Goal: Obtain resource: Obtain resource

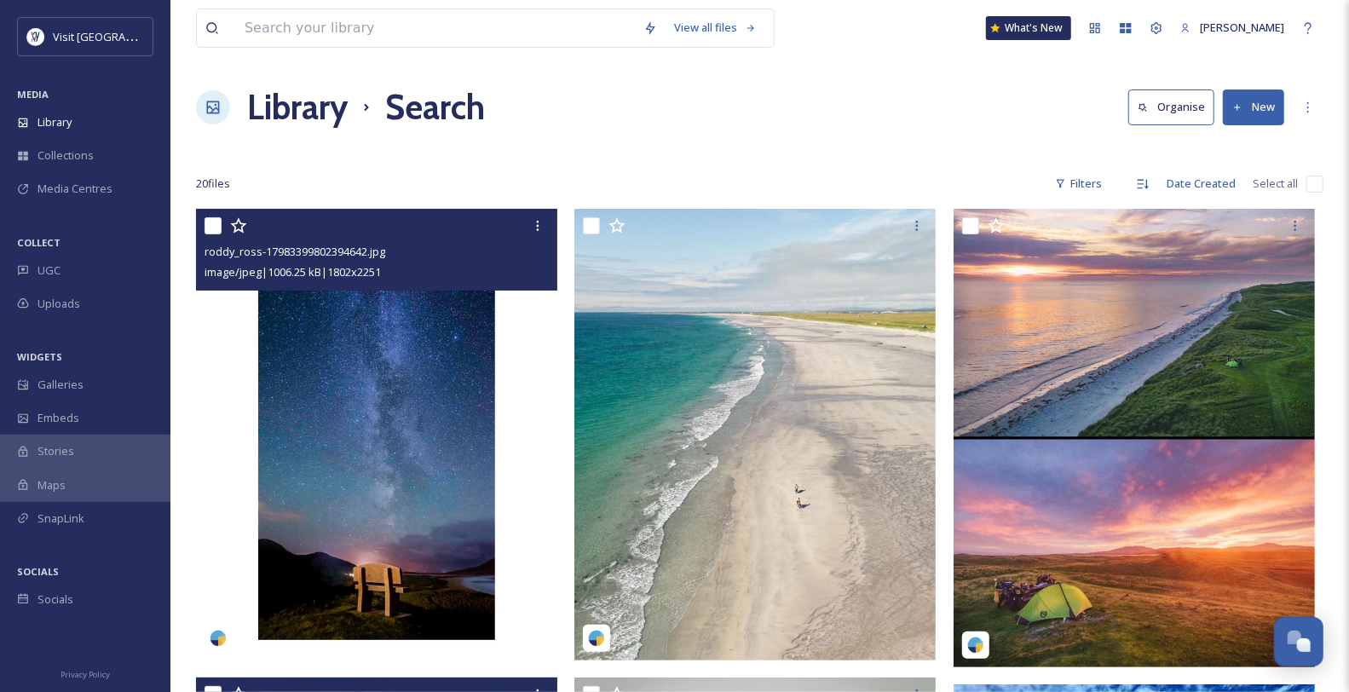
scroll to position [1199, 0]
click at [331, 456] on img at bounding box center [376, 434] width 361 height 451
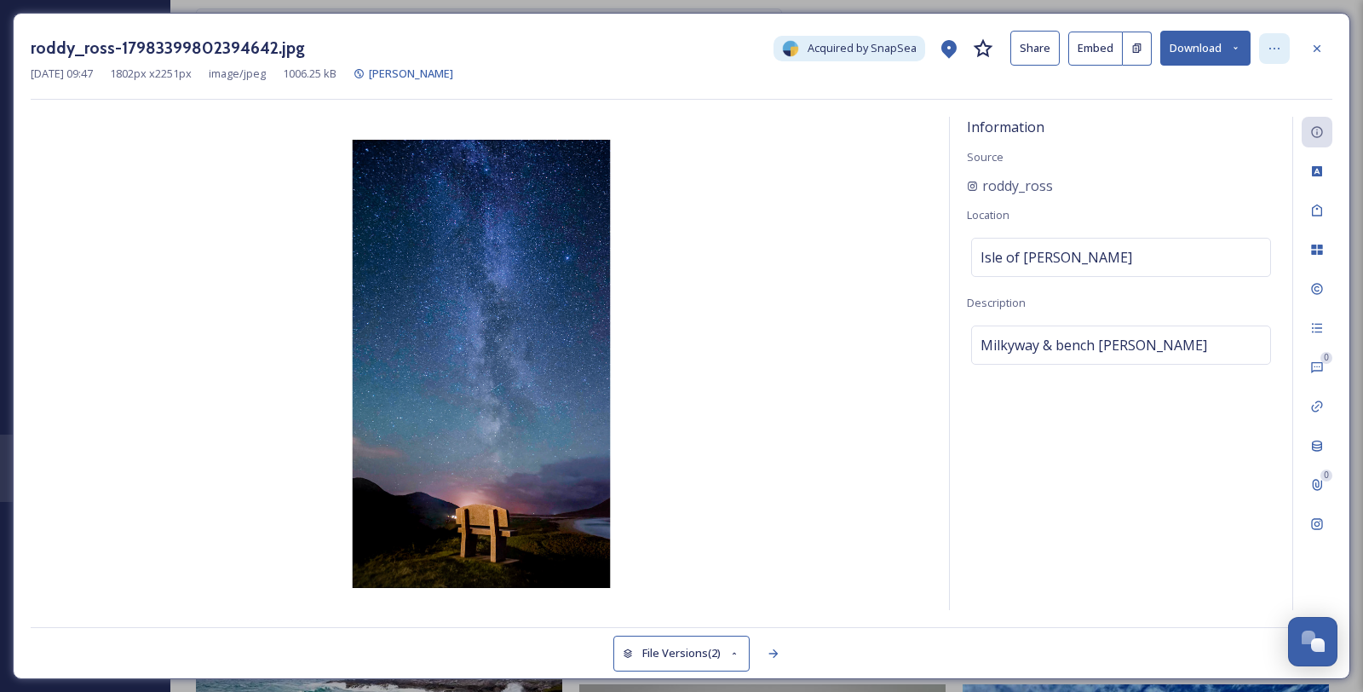
click at [1282, 54] on icon at bounding box center [1275, 49] width 14 height 14
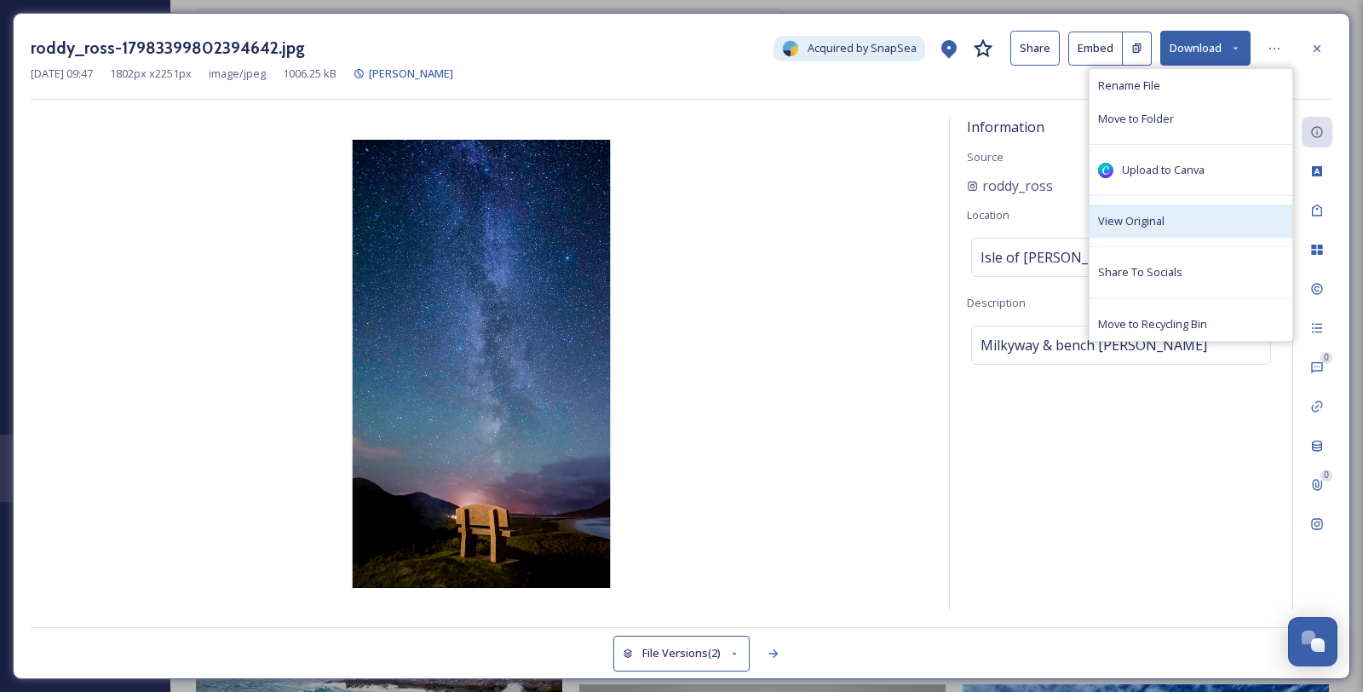
click at [1215, 238] on div "View Original" at bounding box center [1191, 220] width 203 height 33
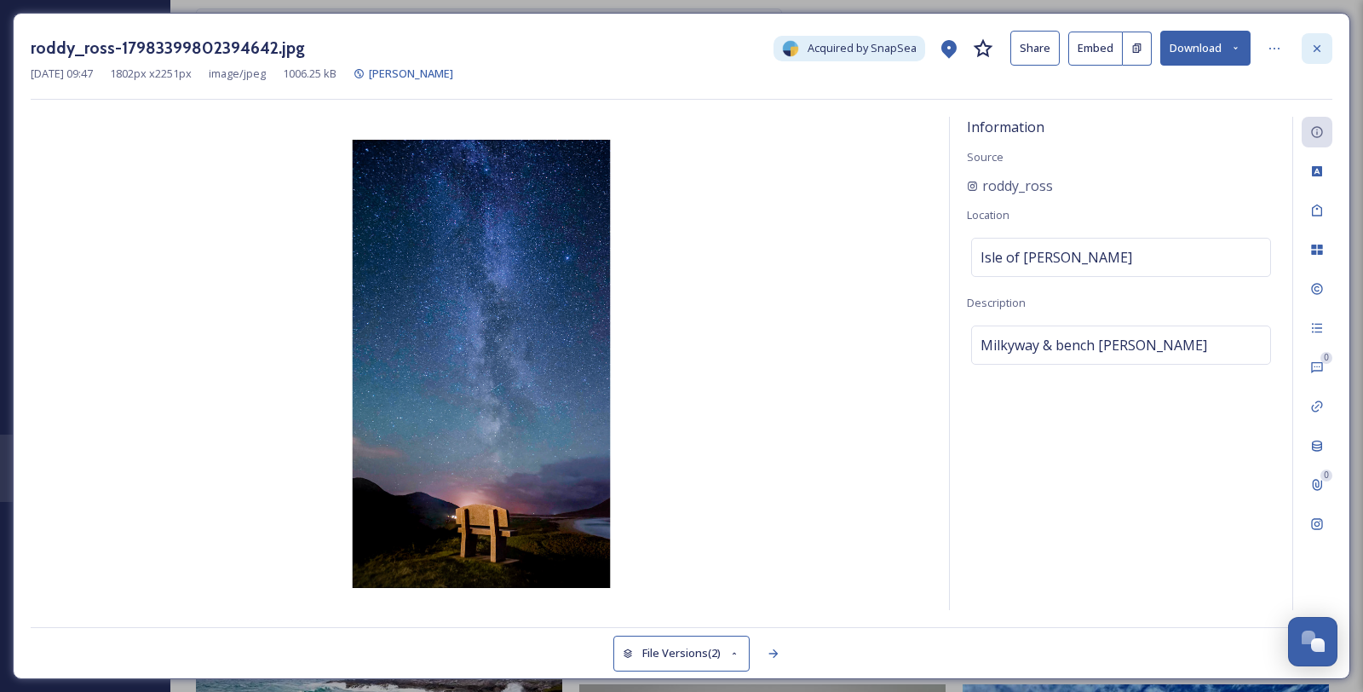
click at [1319, 48] on icon at bounding box center [1317, 47] width 7 height 7
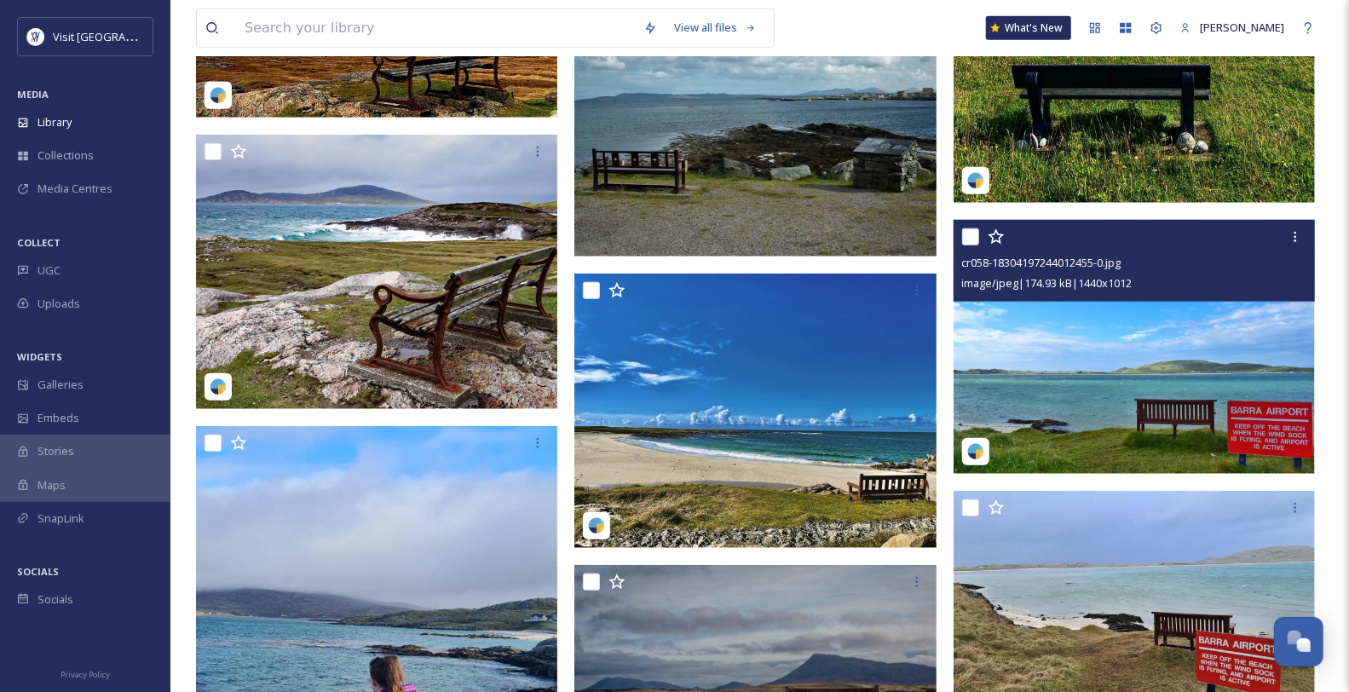
scroll to position [903, 0]
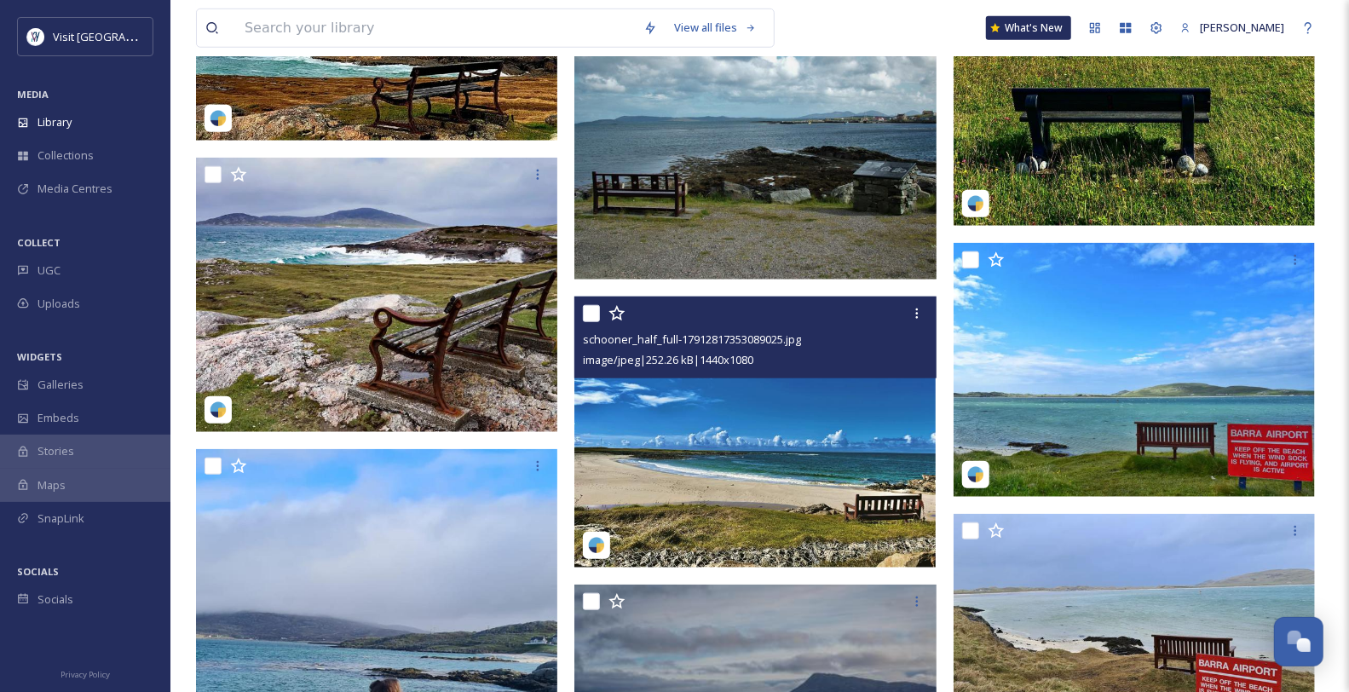
click at [798, 474] on img at bounding box center [754, 432] width 361 height 271
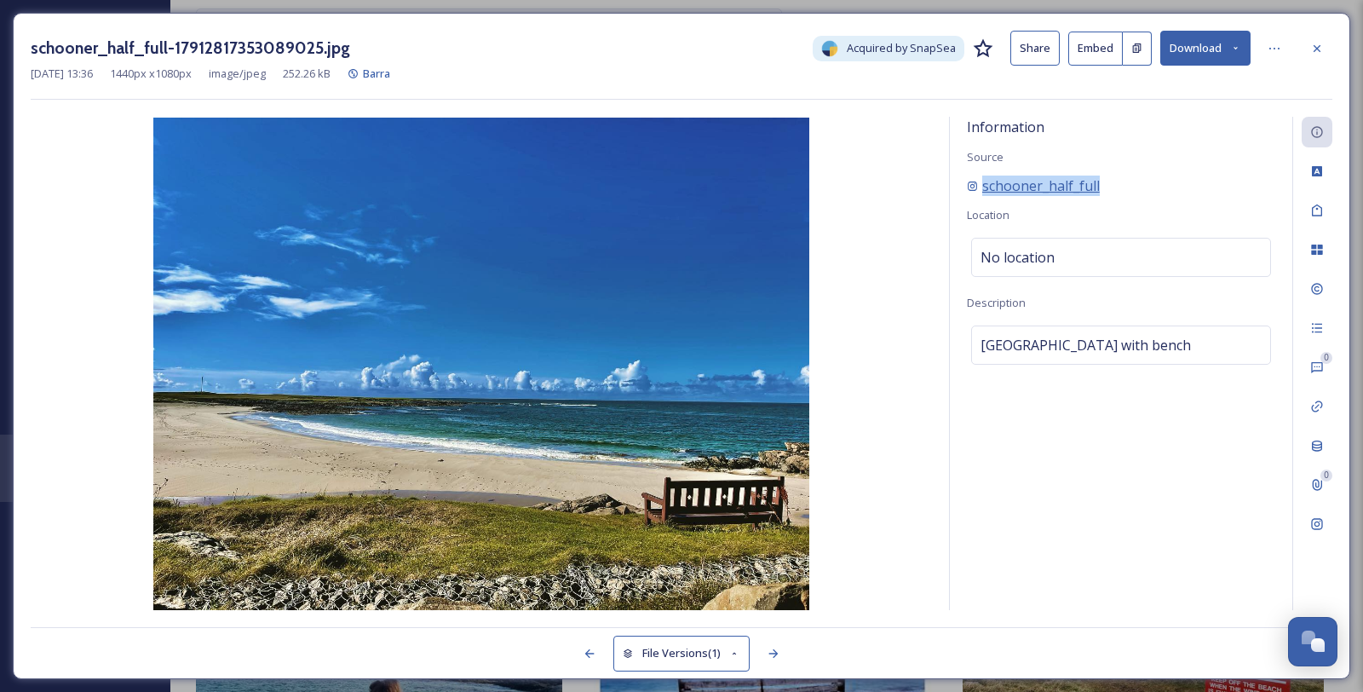
drag, startPoint x: 1155, startPoint y: 205, endPoint x: 1000, endPoint y: 214, distance: 154.5
click at [982, 196] on div "schooner_half_full" at bounding box center [1121, 186] width 308 height 20
copy span "schooner_half_full"
click at [1276, 49] on icon at bounding box center [1275, 49] width 14 height 14
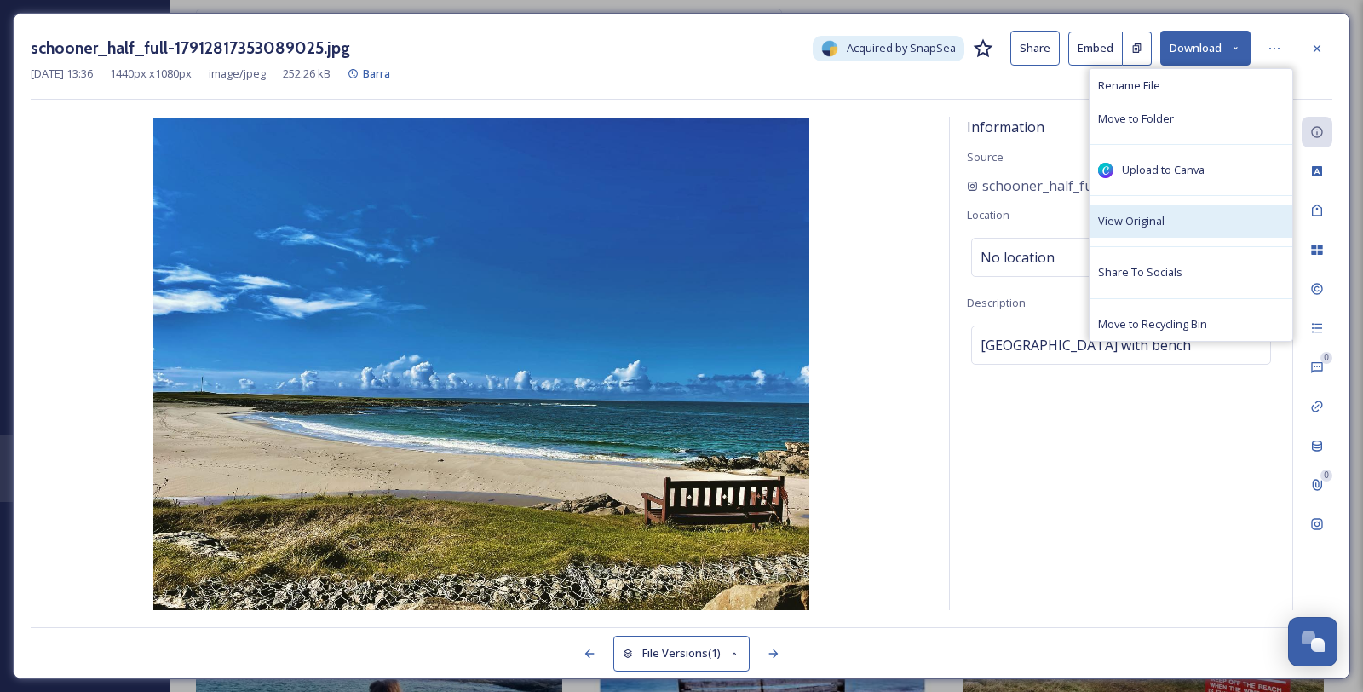
click at [1194, 238] on div "View Original" at bounding box center [1191, 220] width 203 height 33
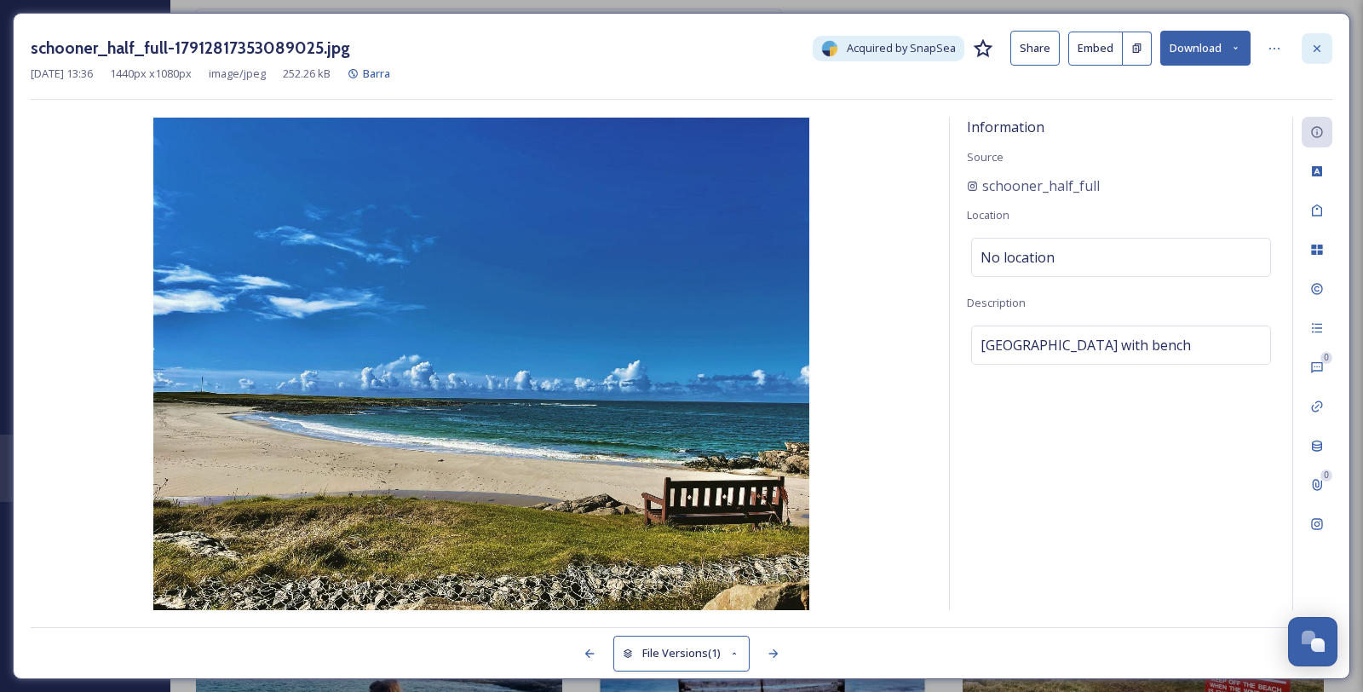
click at [1326, 43] on div at bounding box center [1317, 48] width 31 height 31
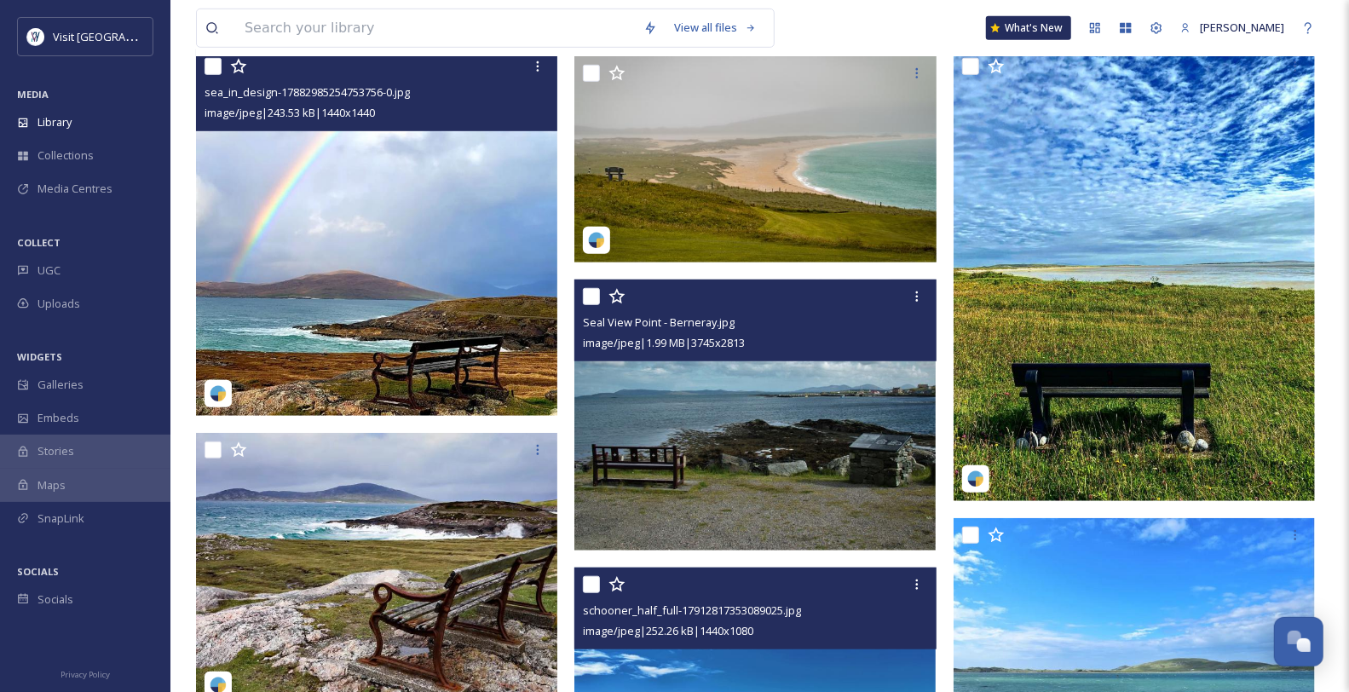
scroll to position [619, 0]
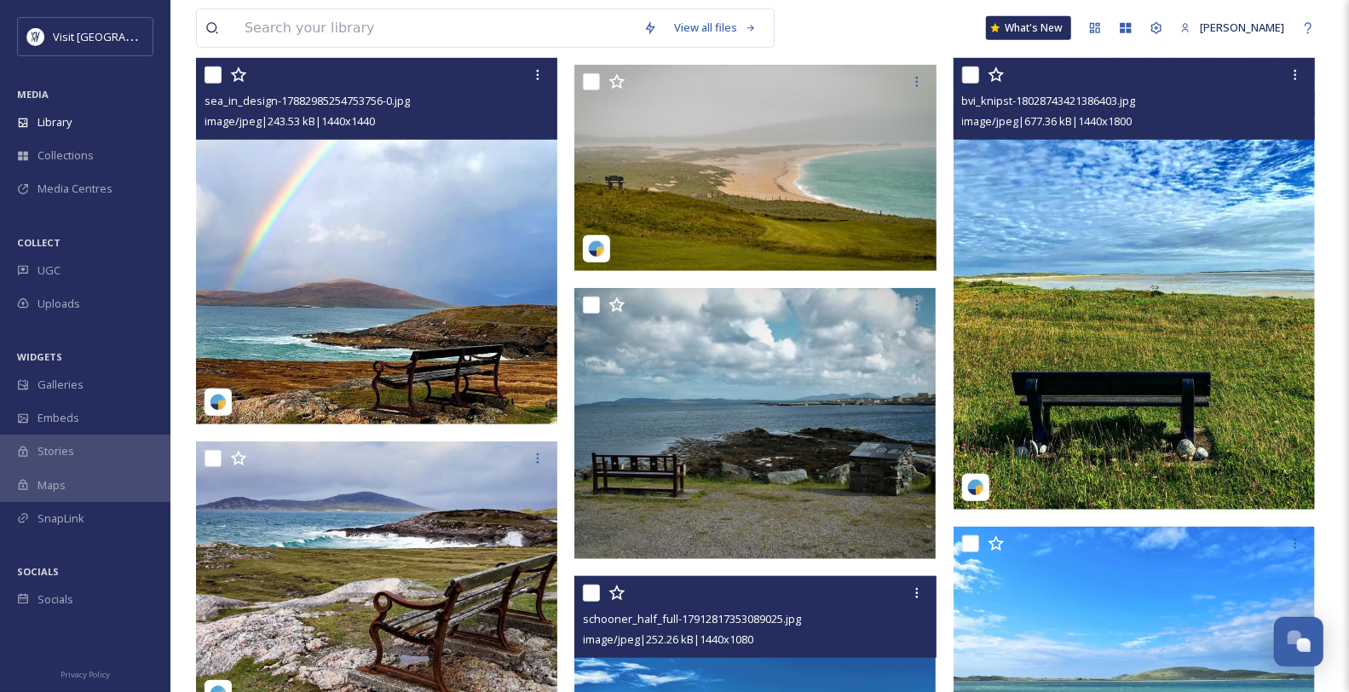
click at [1118, 347] on img at bounding box center [1133, 284] width 361 height 452
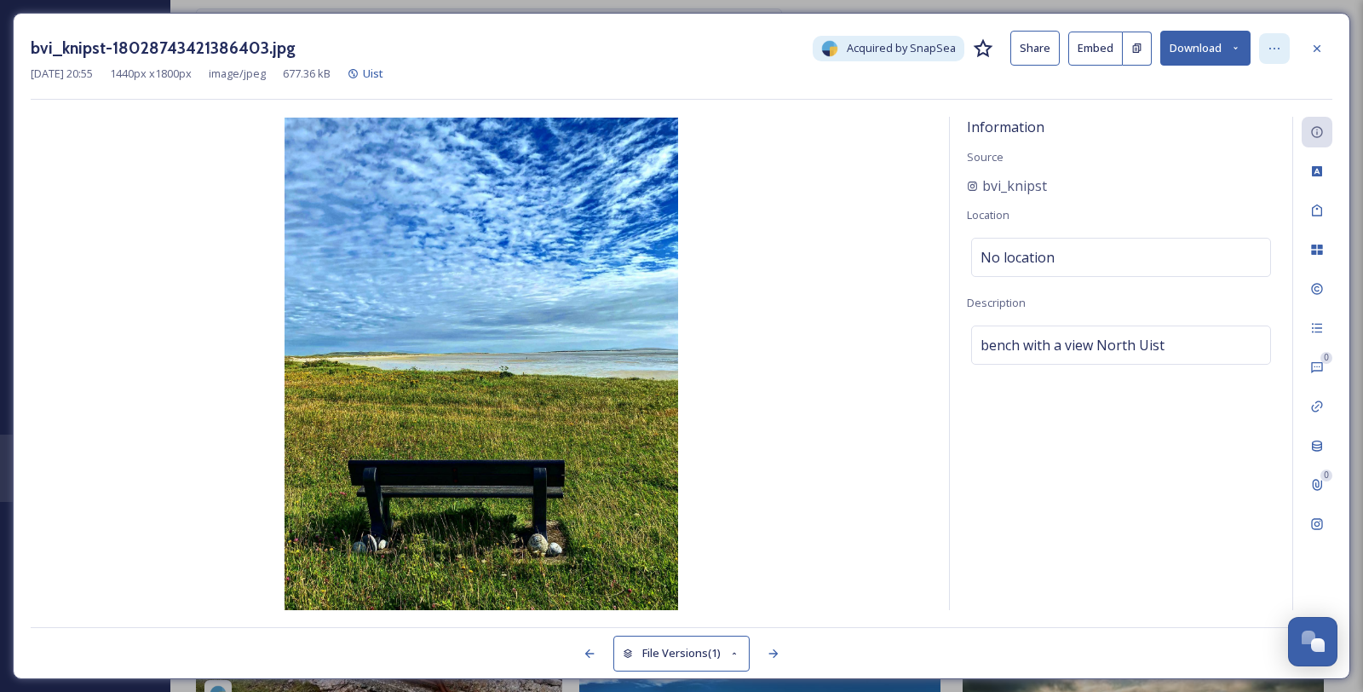
click at [1272, 43] on icon at bounding box center [1275, 49] width 14 height 14
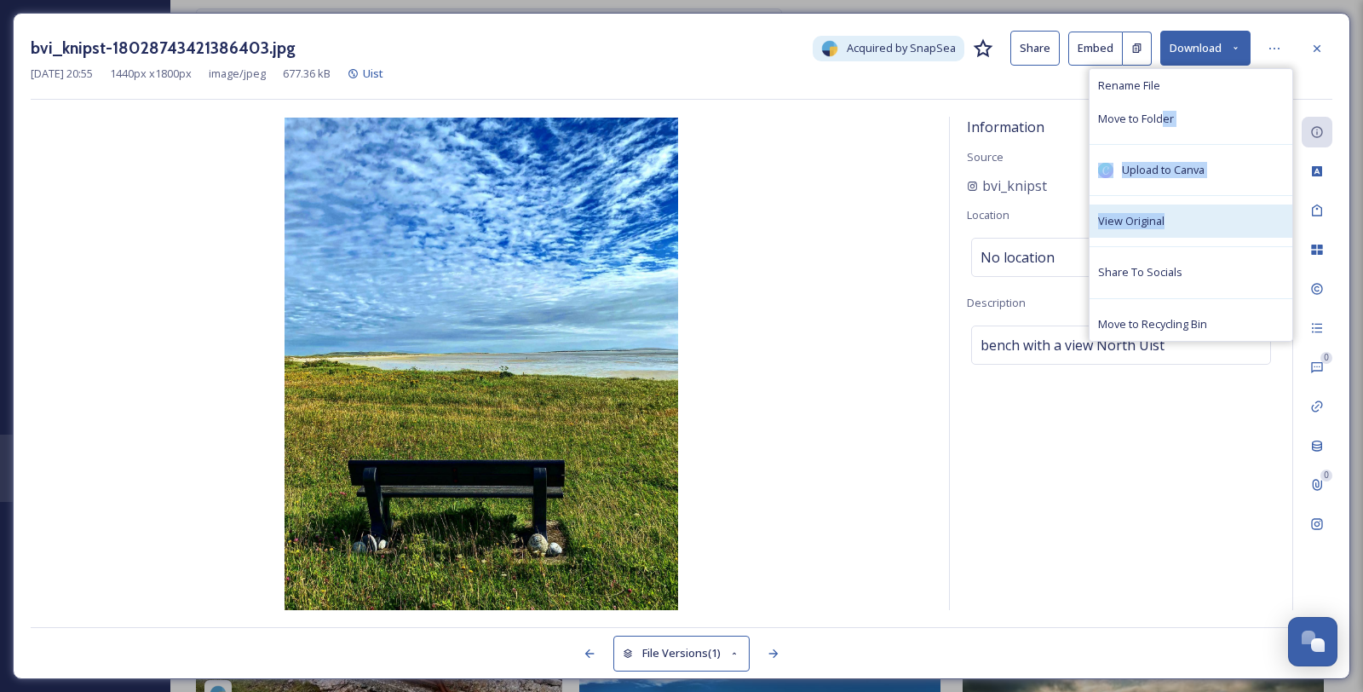
drag, startPoint x: 1177, startPoint y: 135, endPoint x: 1215, endPoint y: 228, distance: 99.7
click at [1215, 228] on div "Rename File Move to Folder Upload to Canva View Original Share To Socials Move …" at bounding box center [1191, 205] width 204 height 274
click at [1161, 229] on span "View Original" at bounding box center [1131, 221] width 66 height 16
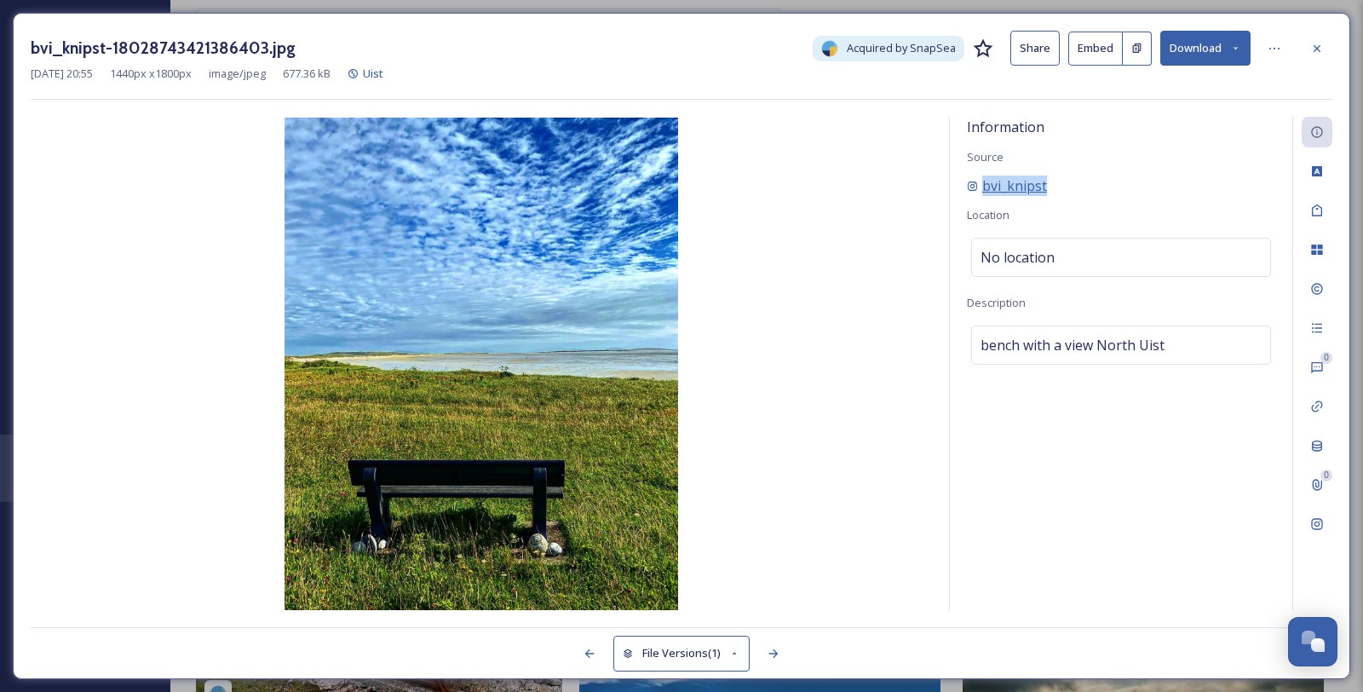
drag, startPoint x: 1074, startPoint y: 201, endPoint x: 980, endPoint y: 209, distance: 94.9
click at [980, 196] on div "bvi_knipst" at bounding box center [1121, 186] width 308 height 20
copy span "bvi_knipst"
click at [1324, 47] on icon at bounding box center [1317, 49] width 14 height 14
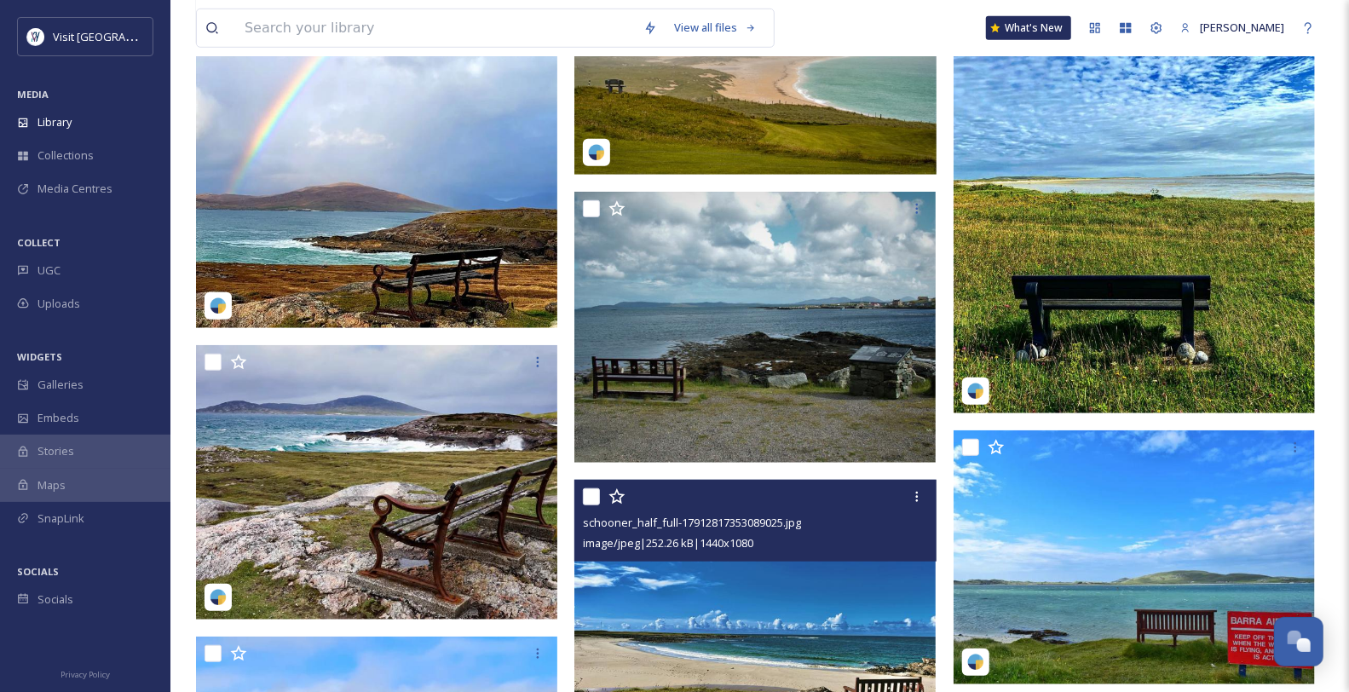
scroll to position [1092, 0]
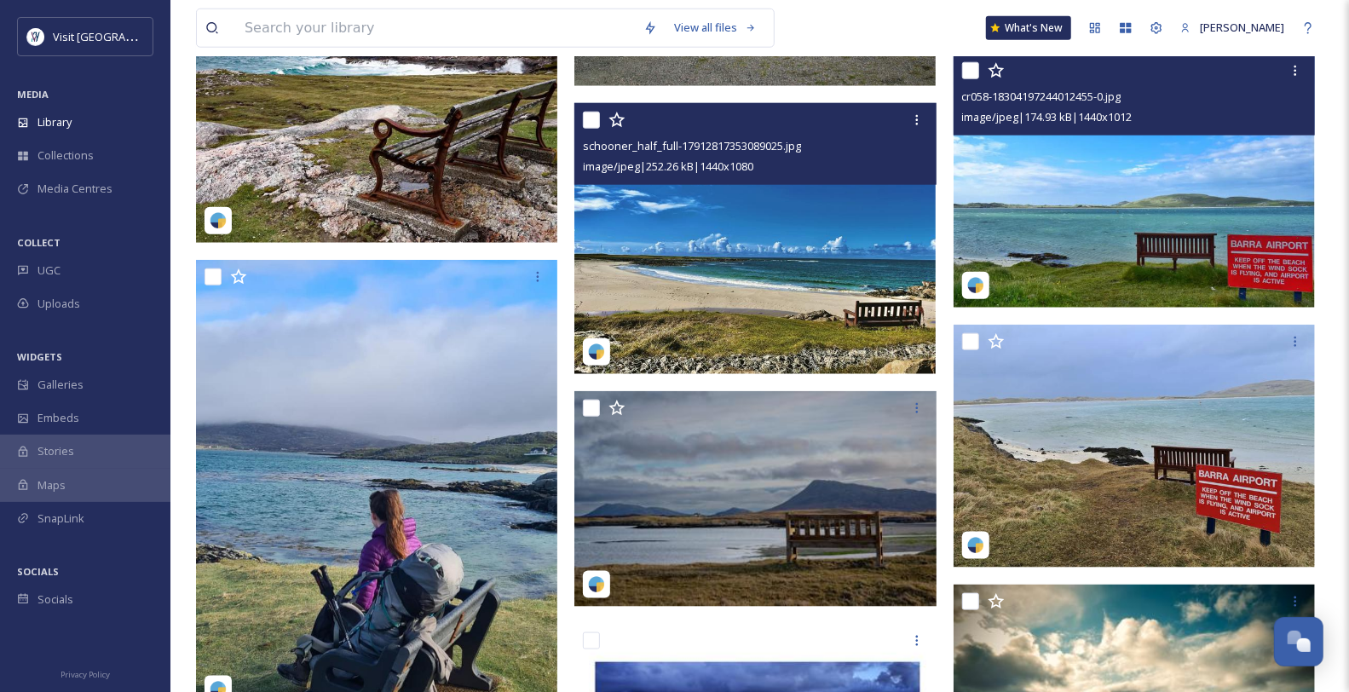
click at [1126, 251] on img at bounding box center [1133, 181] width 361 height 254
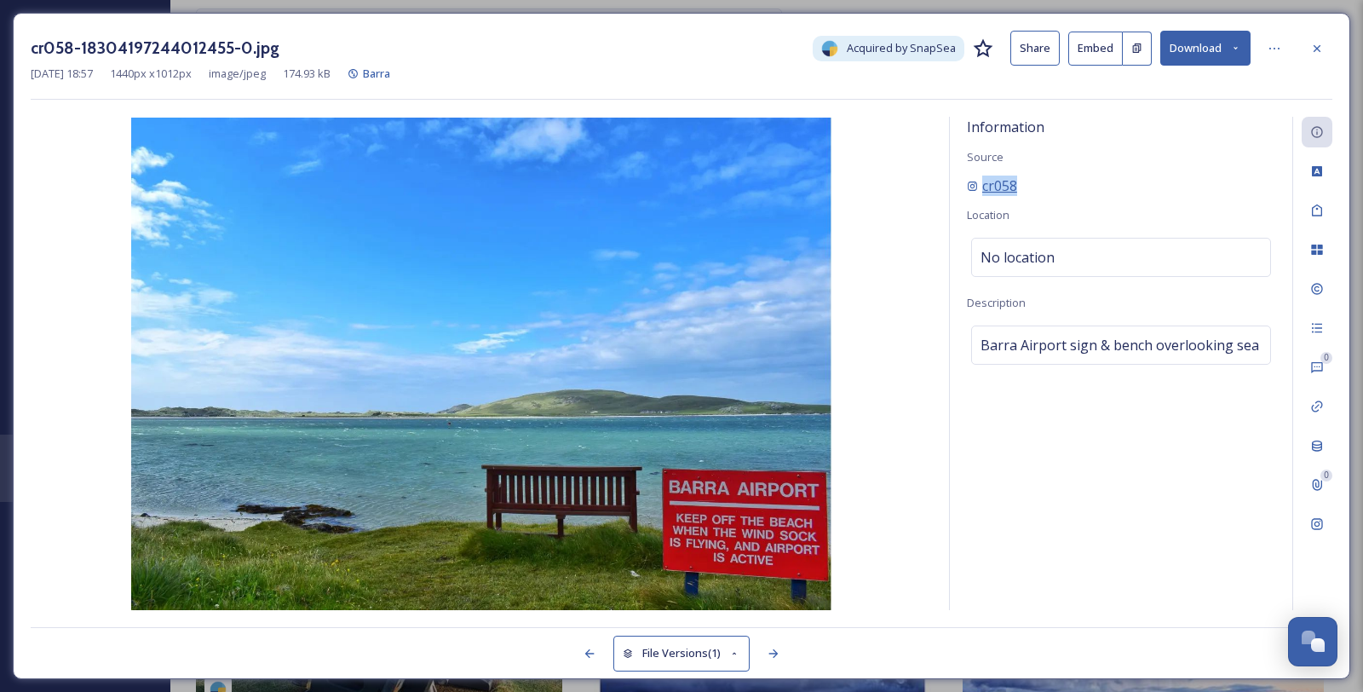
drag, startPoint x: 1045, startPoint y: 204, endPoint x: 973, endPoint y: 207, distance: 72.5
click at [973, 196] on div "cr058" at bounding box center [1121, 186] width 308 height 20
copy span "cr058"
click at [1310, 45] on div at bounding box center [1317, 48] width 31 height 31
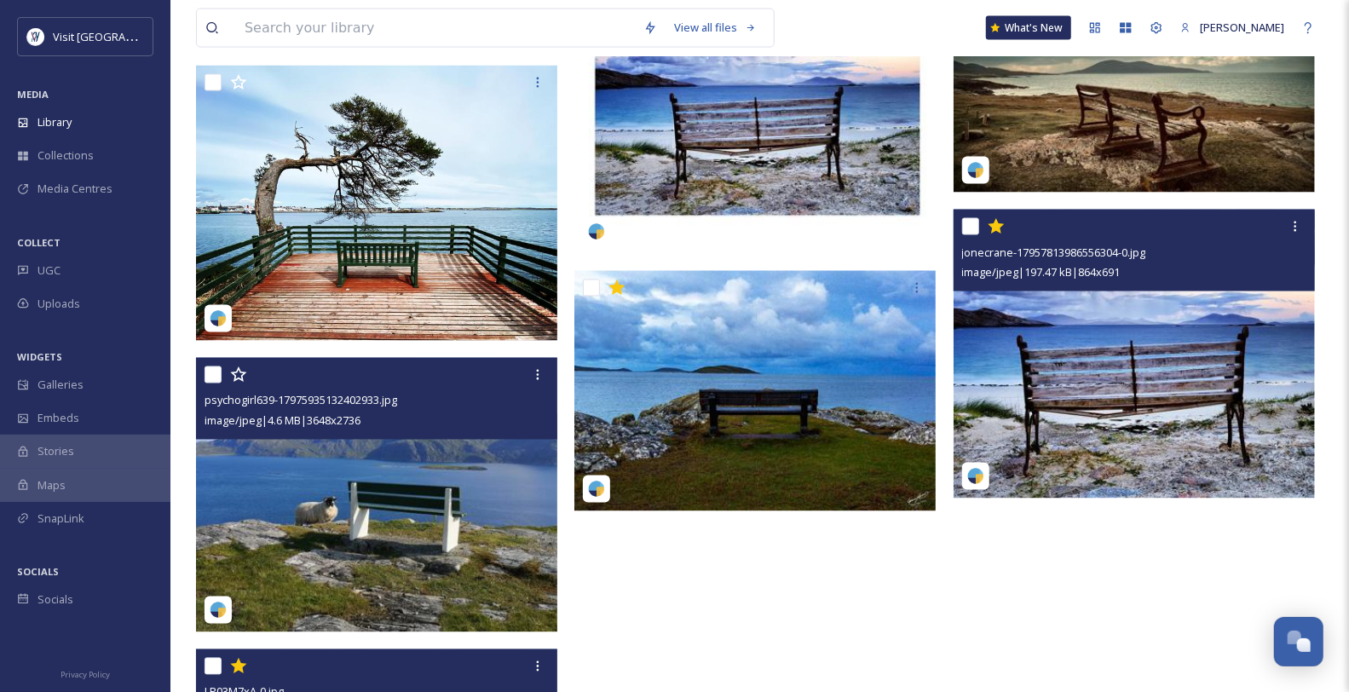
scroll to position [1850, 0]
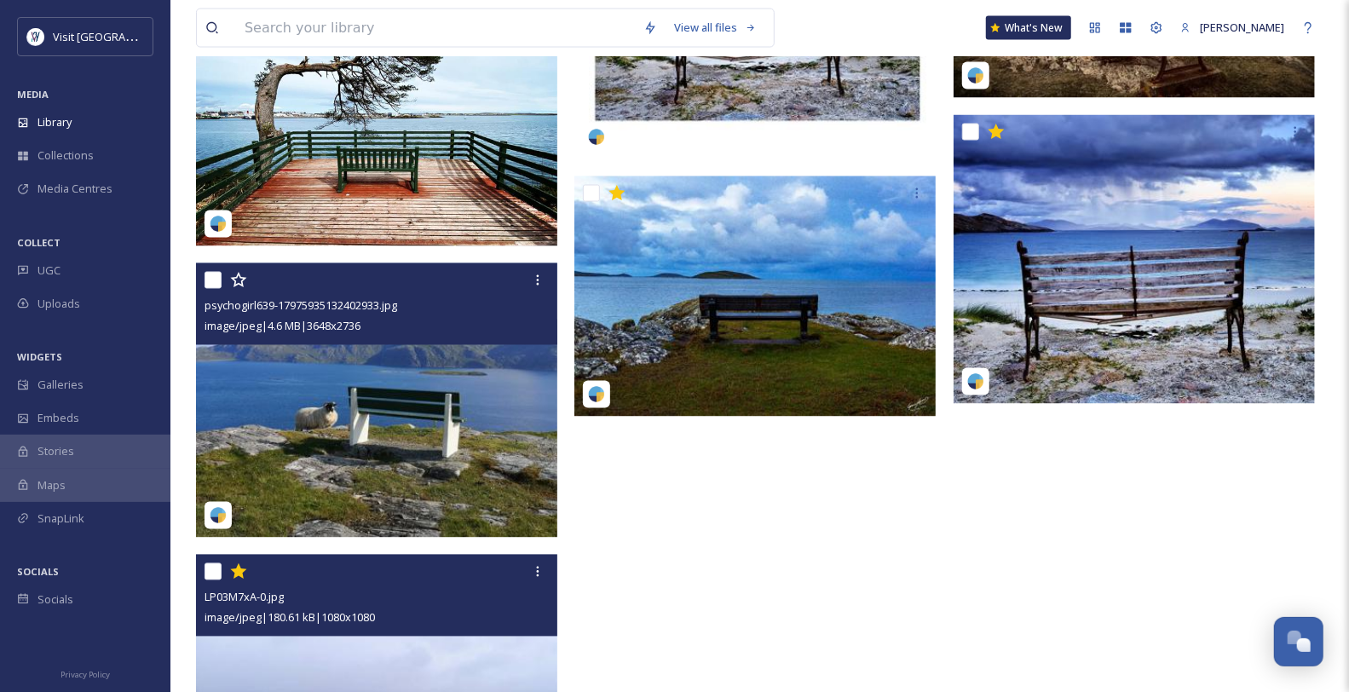
click at [386, 433] on img at bounding box center [379, 400] width 366 height 275
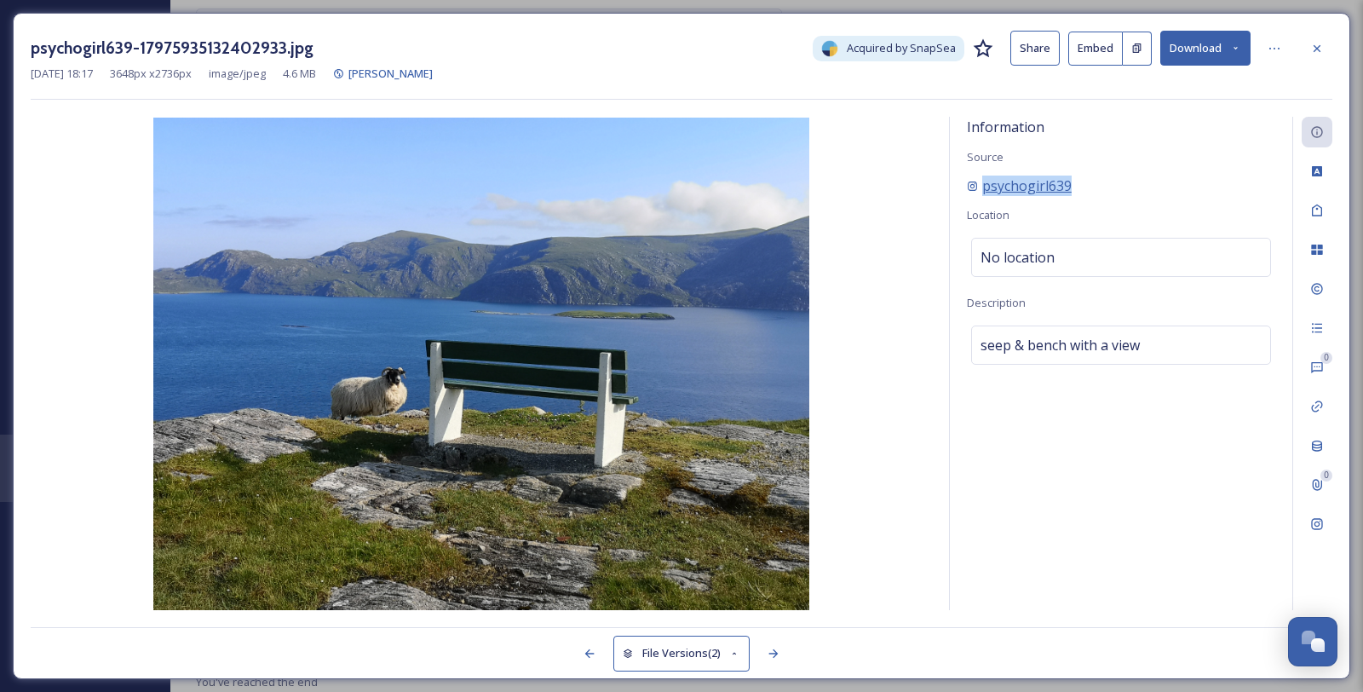
drag, startPoint x: 1143, startPoint y: 200, endPoint x: 985, endPoint y: 207, distance: 157.8
click at [985, 196] on div "psychogirl639" at bounding box center [1121, 186] width 308 height 20
copy span "psychogirl639"
click at [1280, 47] on icon at bounding box center [1275, 49] width 14 height 14
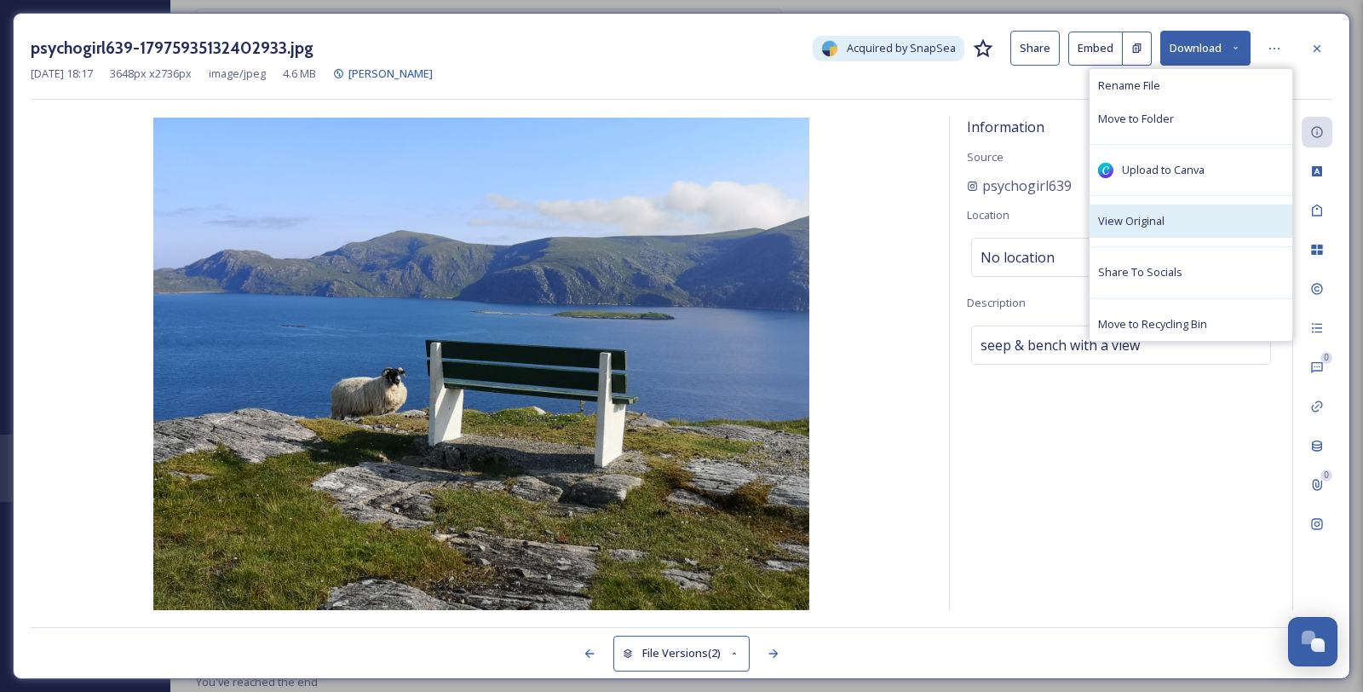
click at [1202, 234] on div "View Original" at bounding box center [1191, 220] width 203 height 33
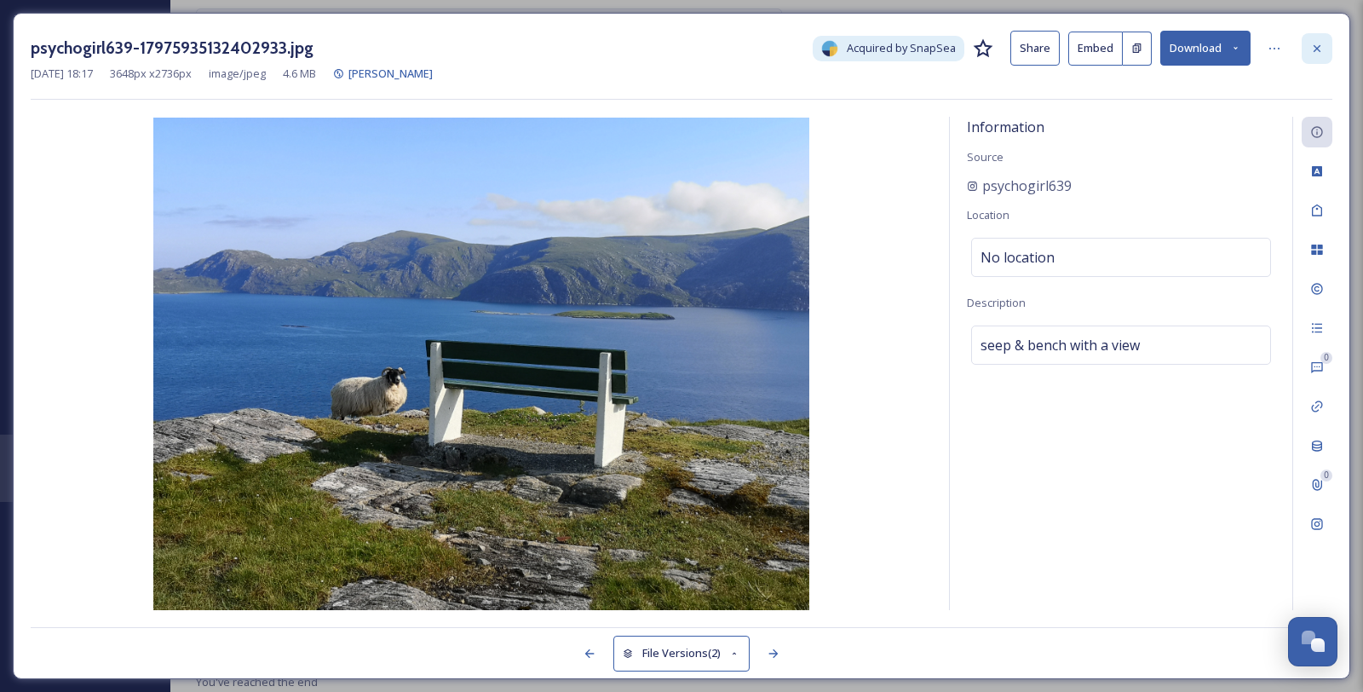
click at [1324, 42] on icon at bounding box center [1317, 49] width 14 height 14
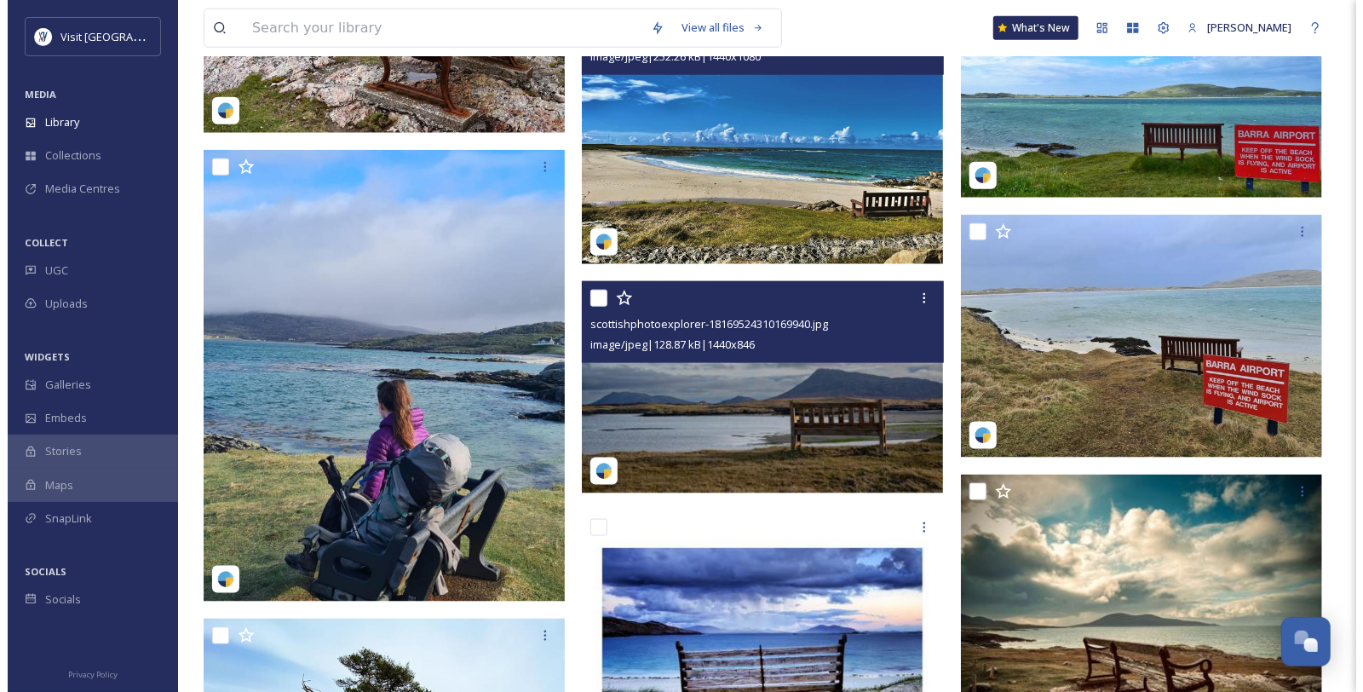
scroll to position [1180, 0]
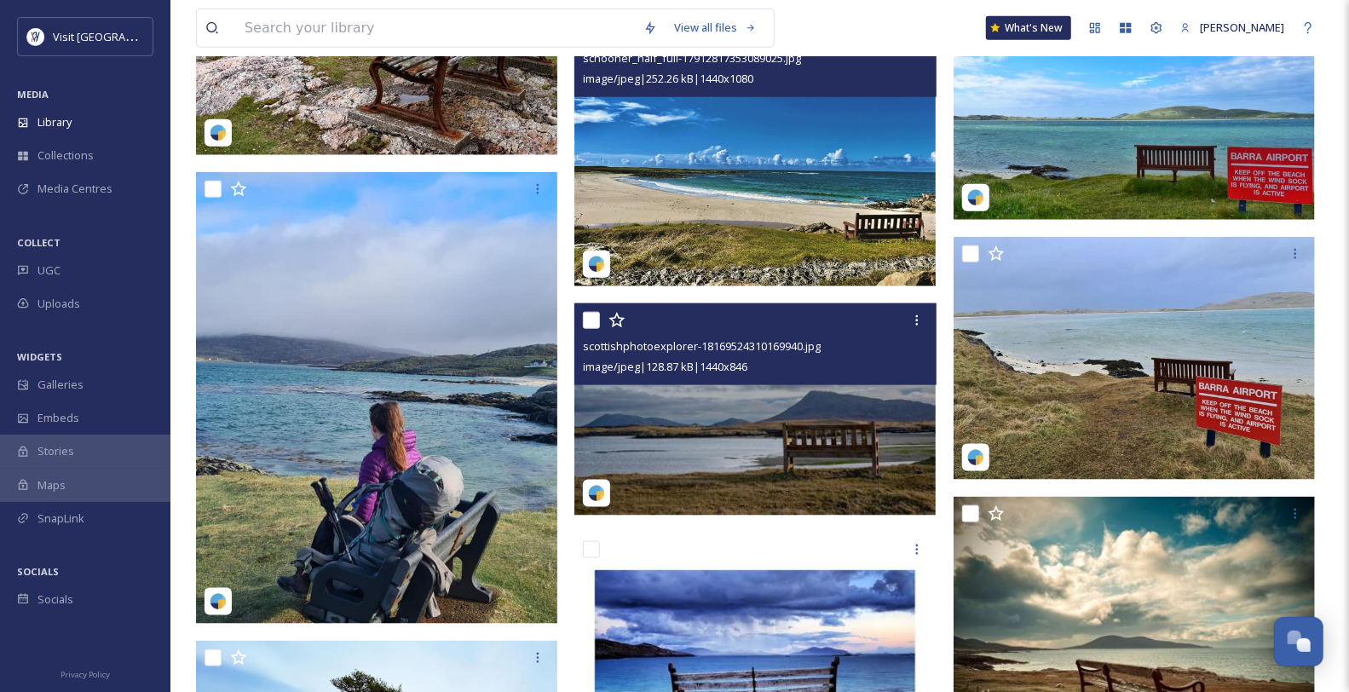
click at [767, 432] on img at bounding box center [754, 409] width 361 height 212
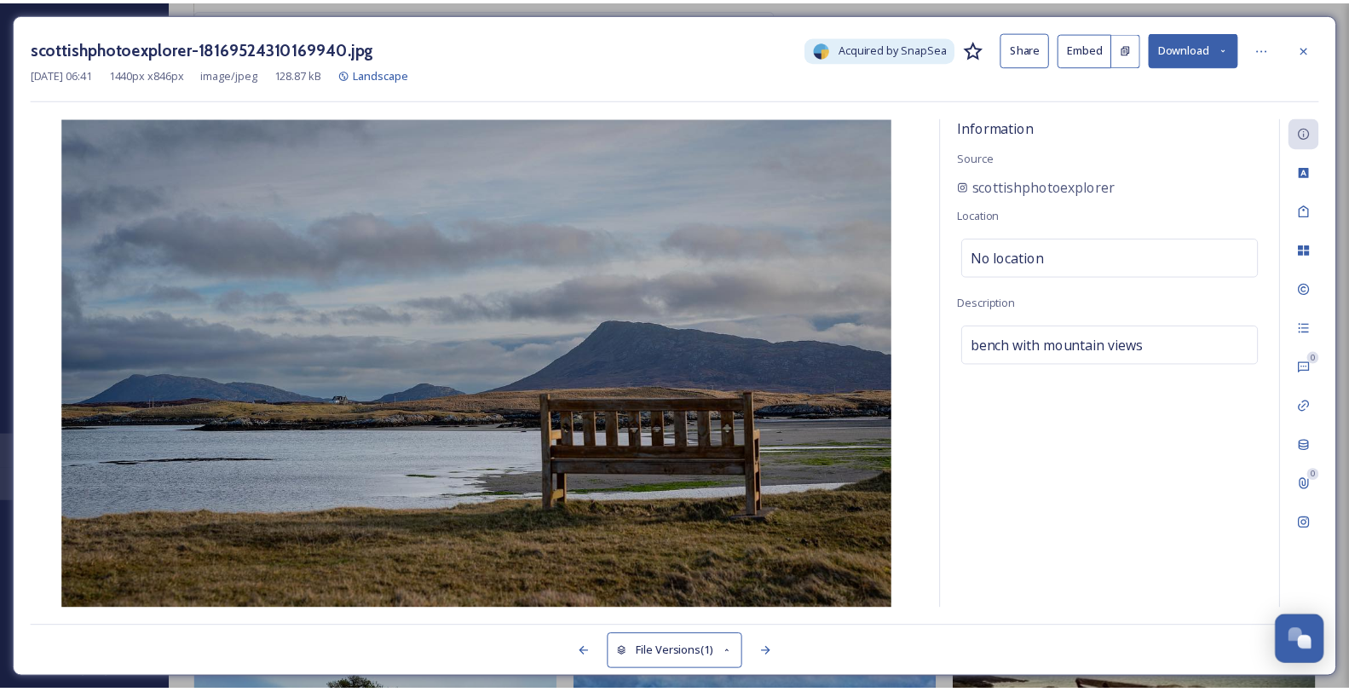
scroll to position [1186, 0]
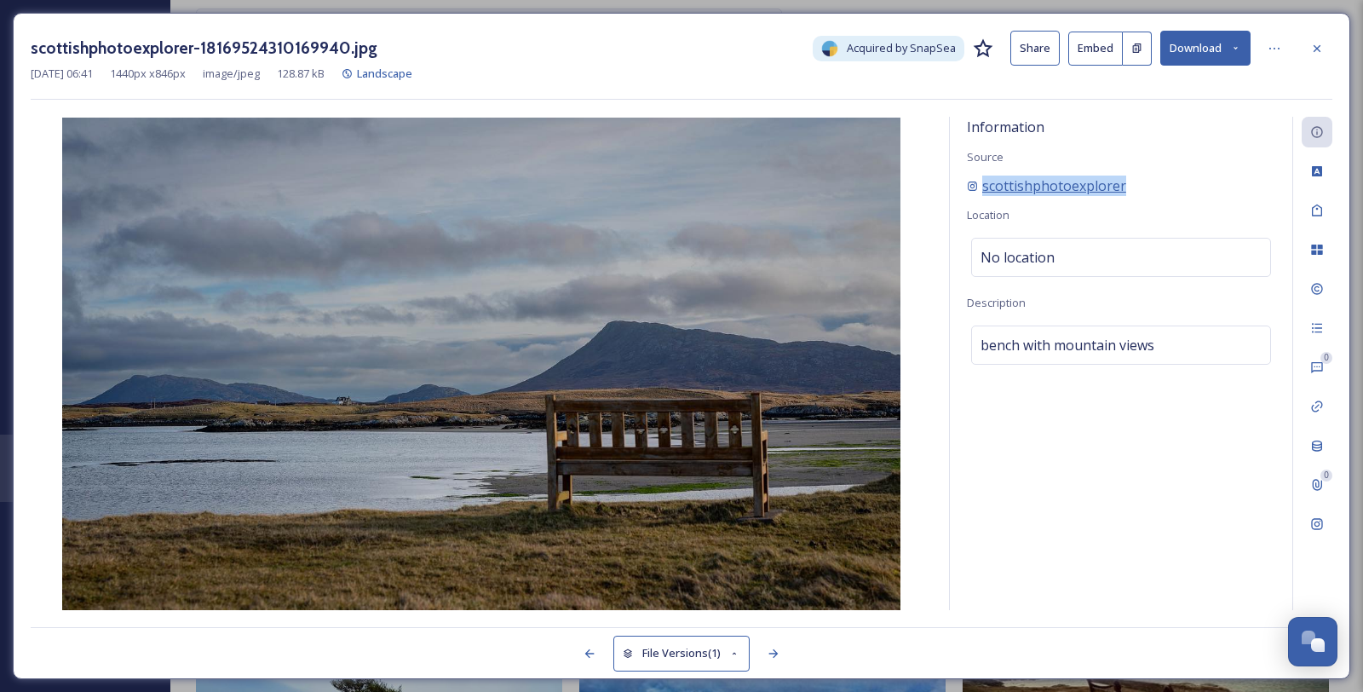
drag, startPoint x: 1174, startPoint y: 207, endPoint x: 985, endPoint y: 214, distance: 189.3
click at [985, 196] on div "scottishphotoexplorer" at bounding box center [1121, 186] width 308 height 20
copy span "scottishphotoexplorer"
click at [1276, 45] on icon at bounding box center [1275, 49] width 14 height 14
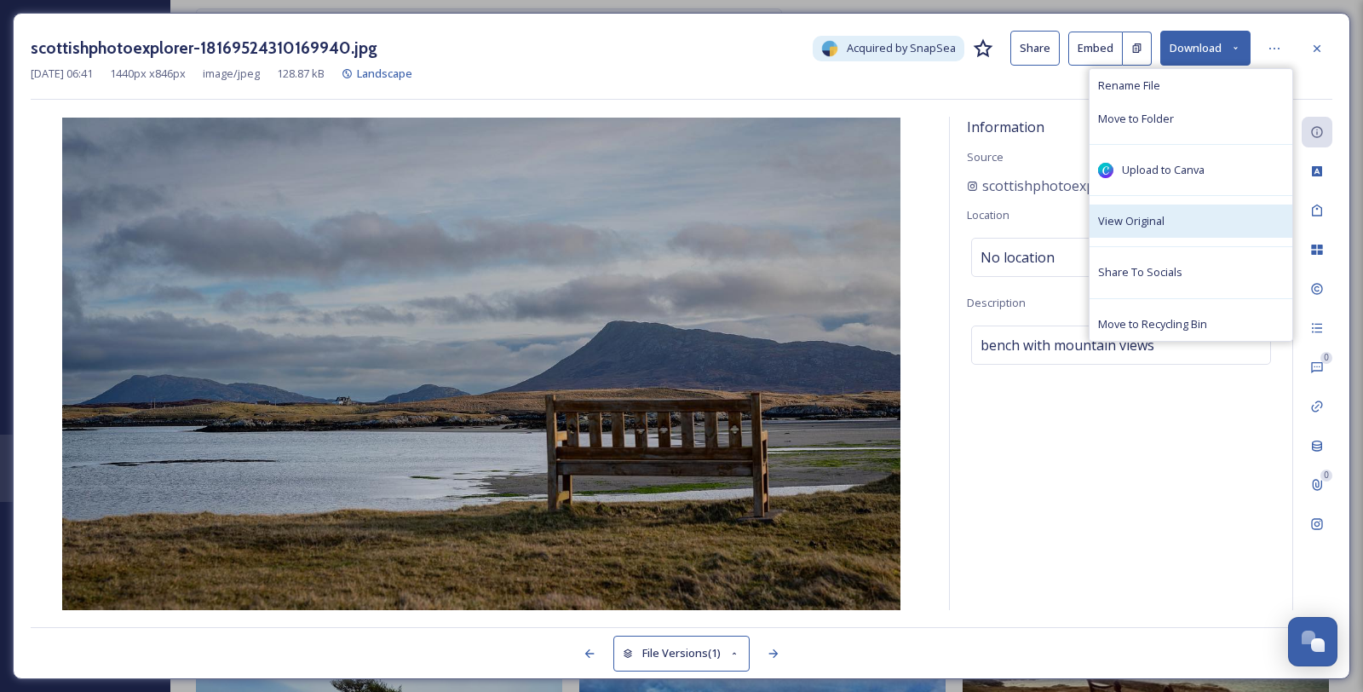
click at [1208, 238] on div "View Original" at bounding box center [1191, 220] width 203 height 33
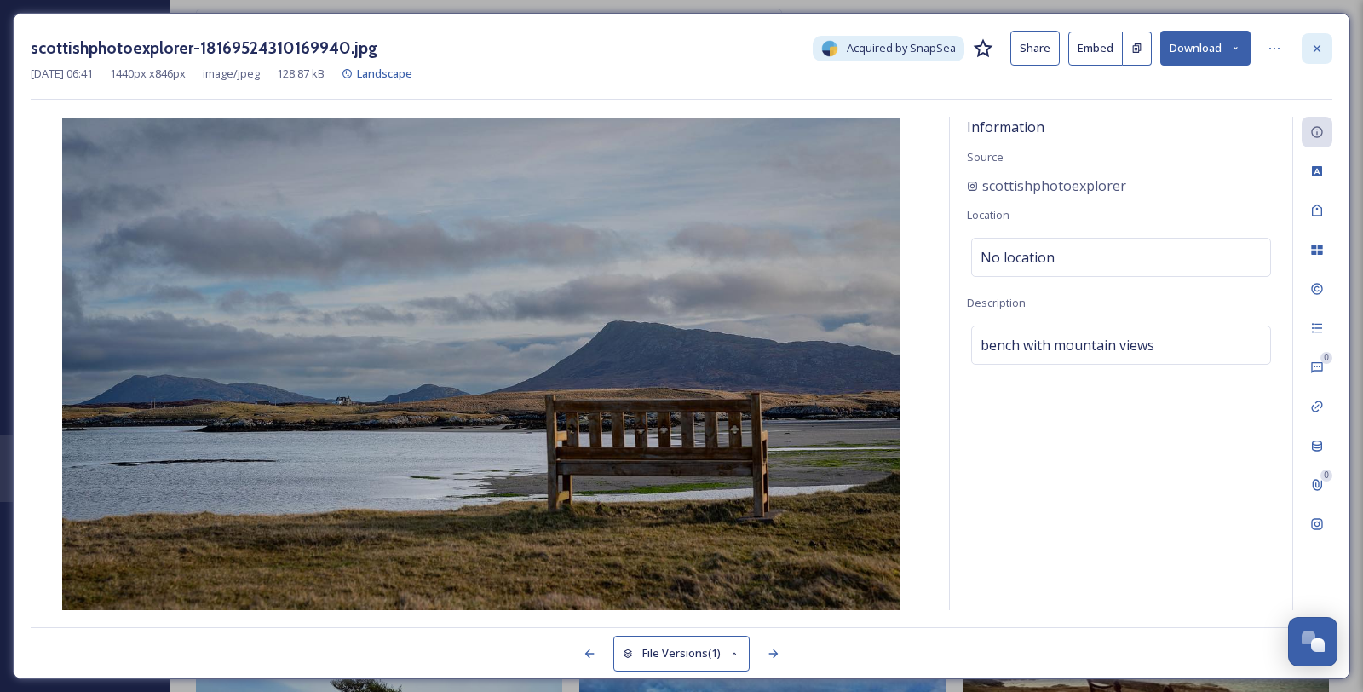
click at [1322, 49] on icon at bounding box center [1317, 49] width 14 height 14
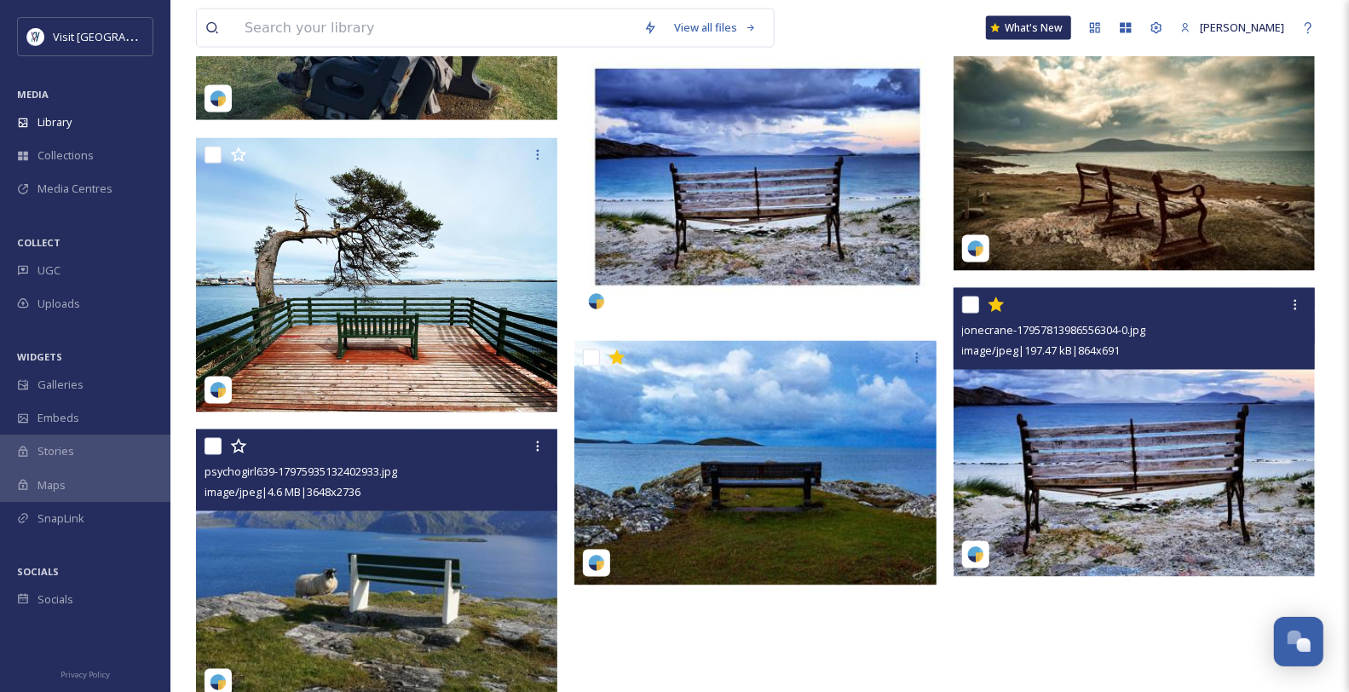
scroll to position [1754, 0]
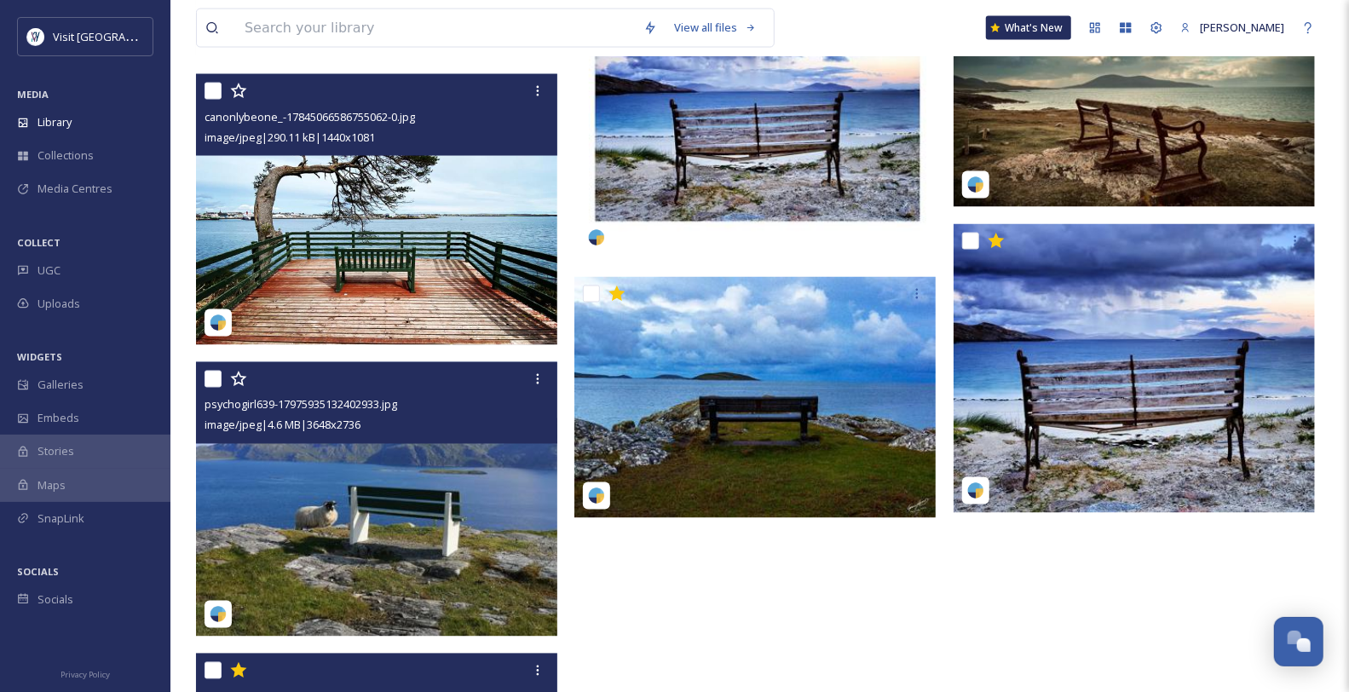
click at [483, 285] on img at bounding box center [376, 209] width 361 height 271
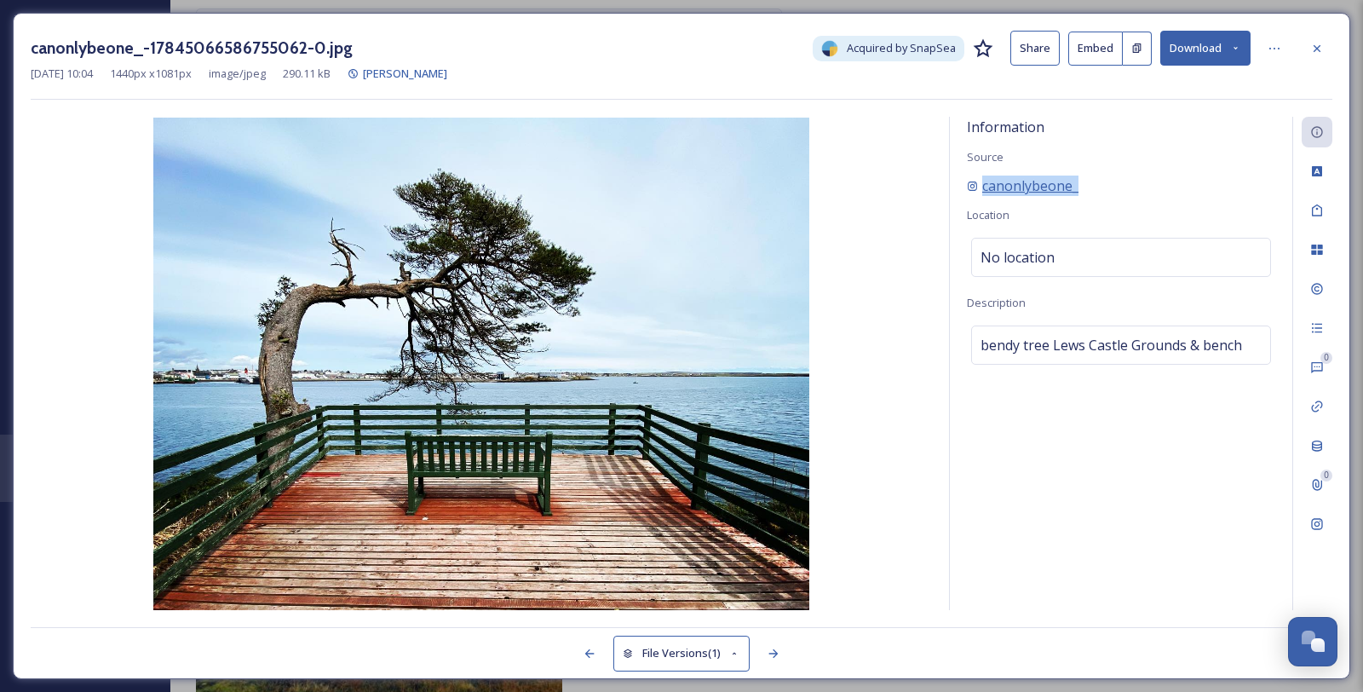
drag, startPoint x: 1115, startPoint y: 203, endPoint x: 985, endPoint y: 206, distance: 129.6
click at [985, 196] on div "canonlybeone_" at bounding box center [1121, 186] width 308 height 20
copy span "canonlybeone_"
click at [1312, 52] on icon at bounding box center [1317, 49] width 14 height 14
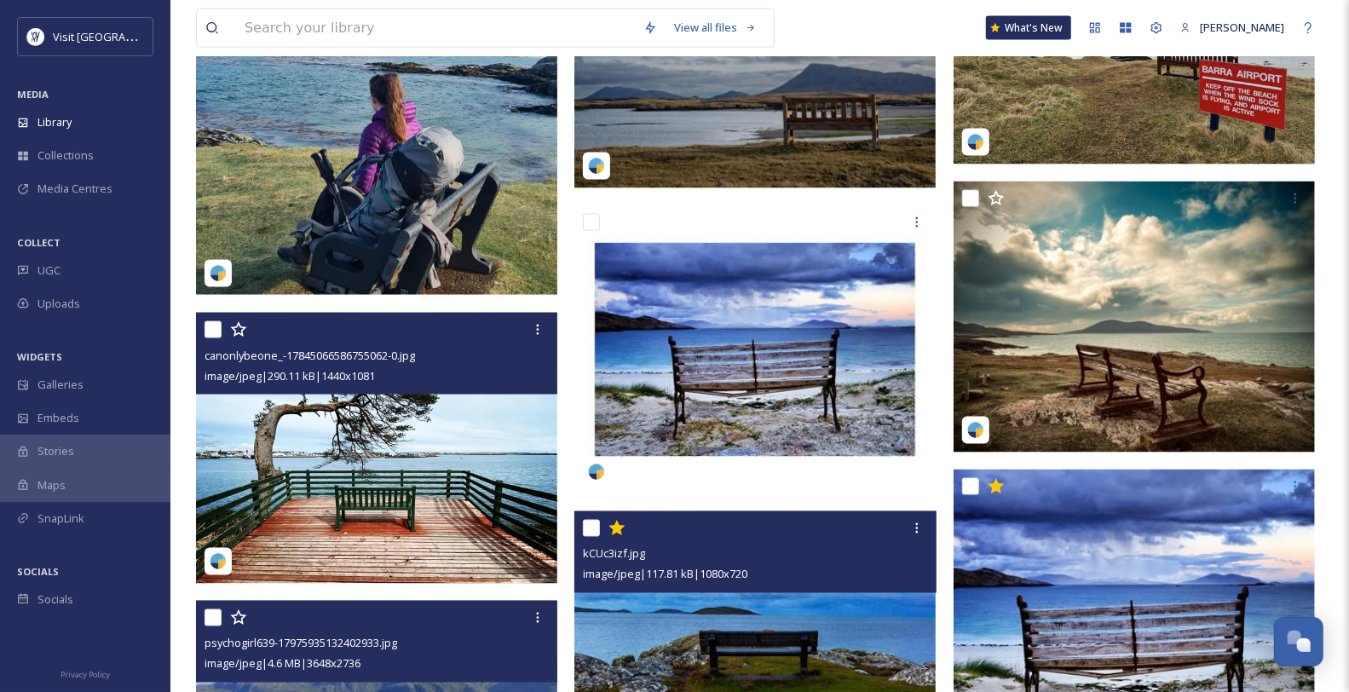
scroll to position [1849, 0]
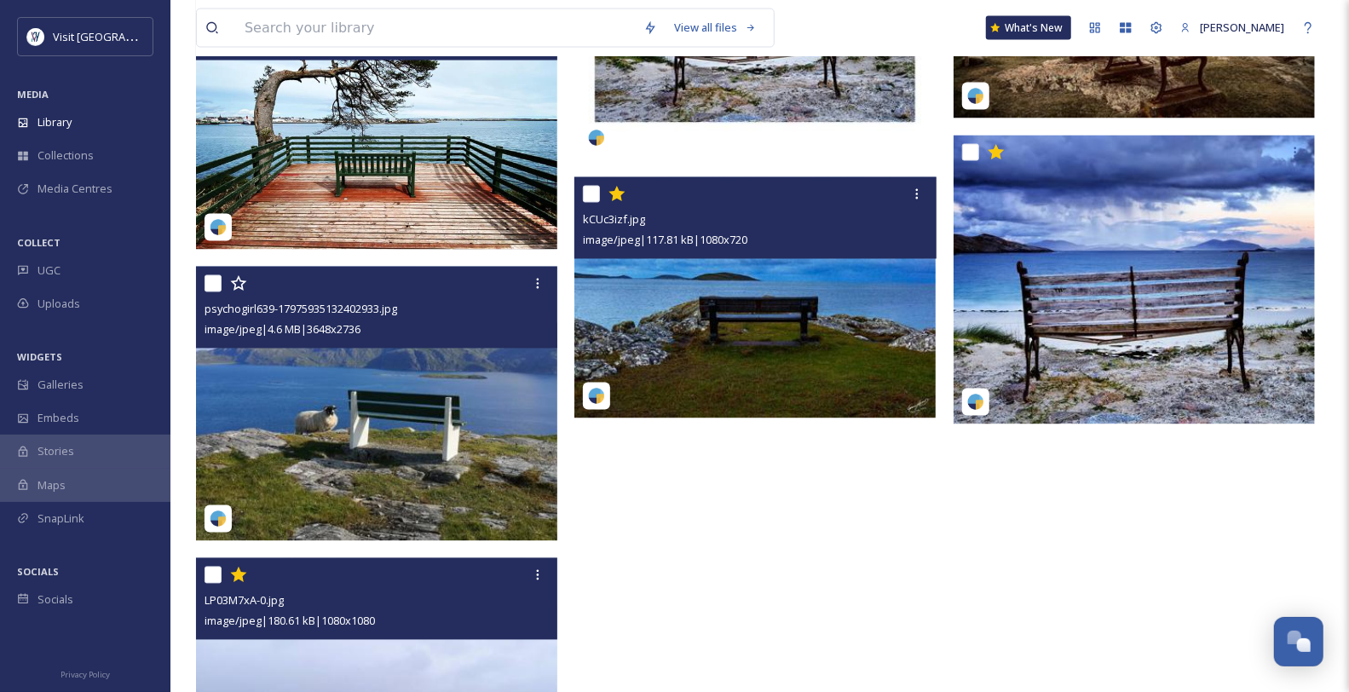
click at [838, 377] on img at bounding box center [754, 297] width 361 height 241
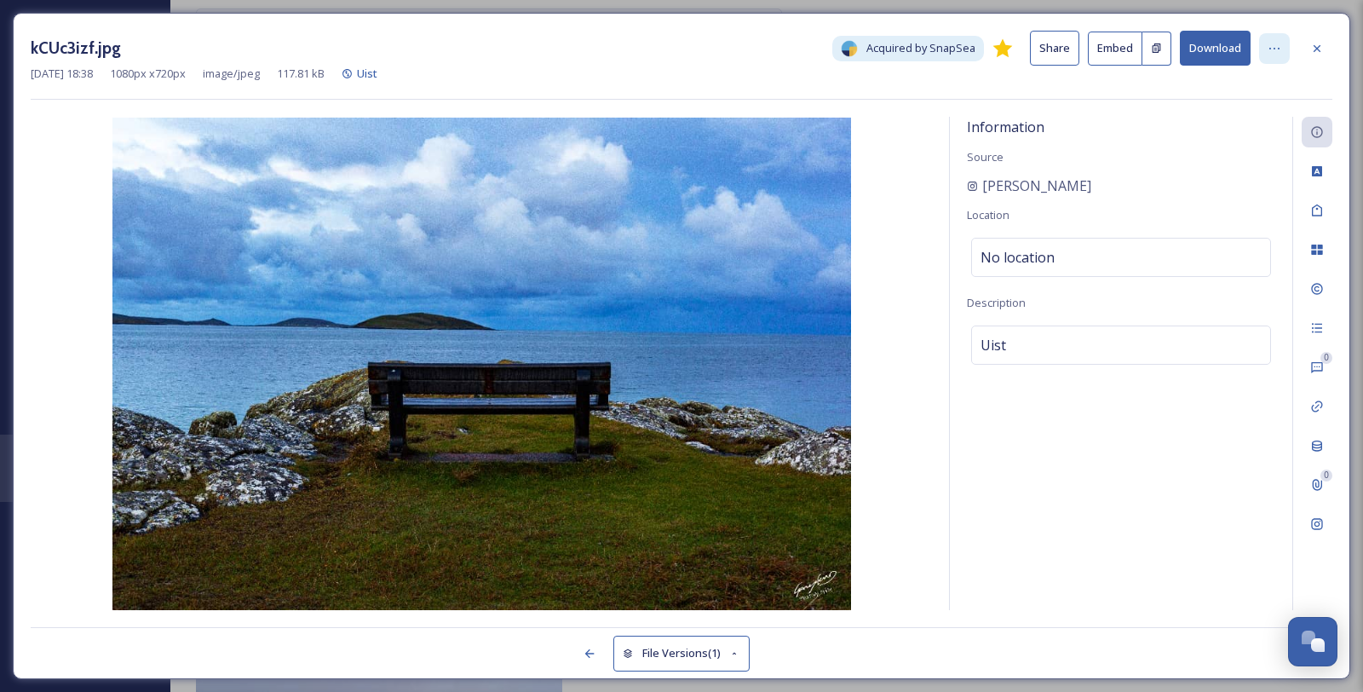
click at [1279, 52] on icon at bounding box center [1275, 49] width 14 height 14
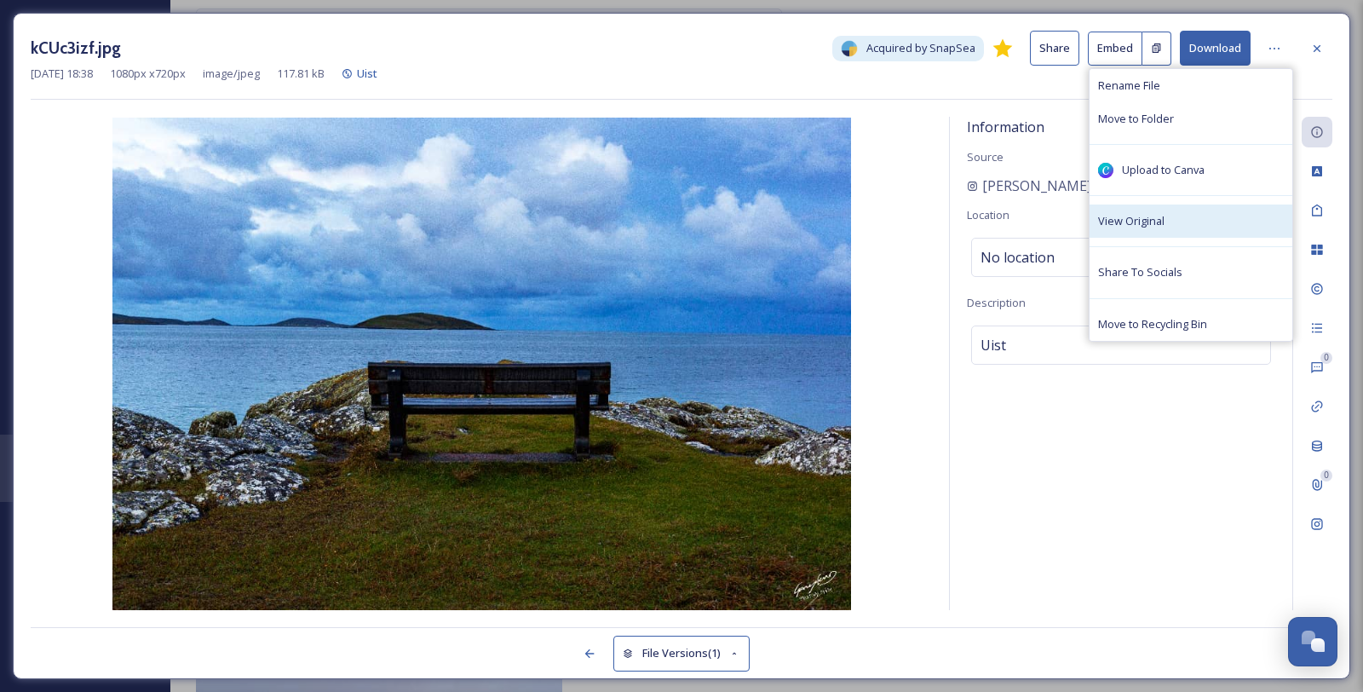
click at [1212, 232] on div "View Original" at bounding box center [1191, 220] width 203 height 33
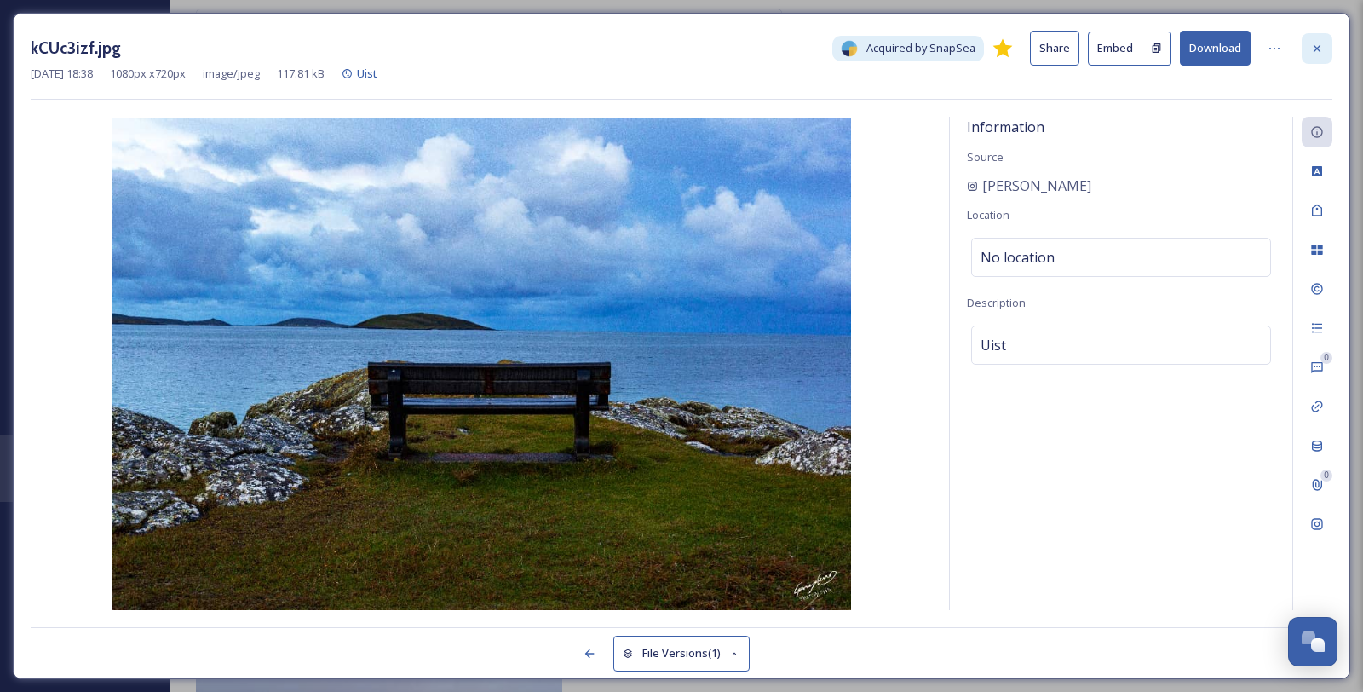
click at [1316, 55] on icon at bounding box center [1317, 49] width 14 height 14
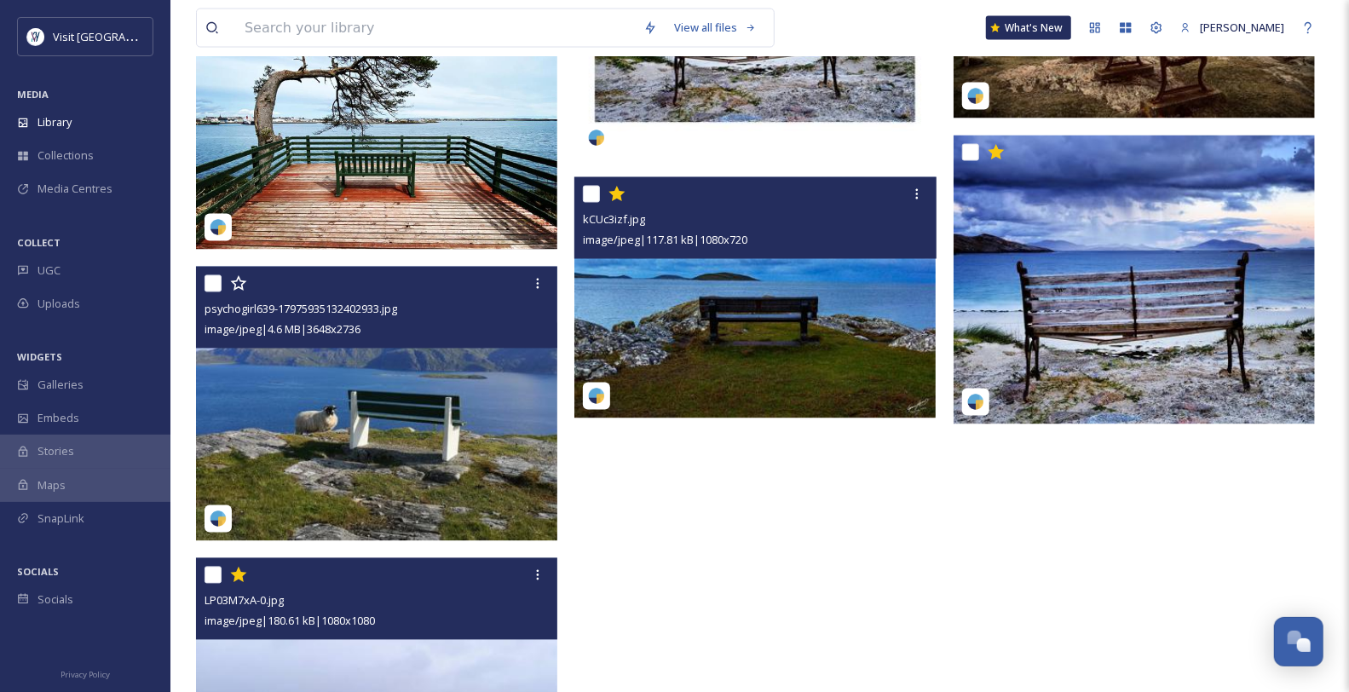
click at [756, 313] on img at bounding box center [754, 297] width 361 height 241
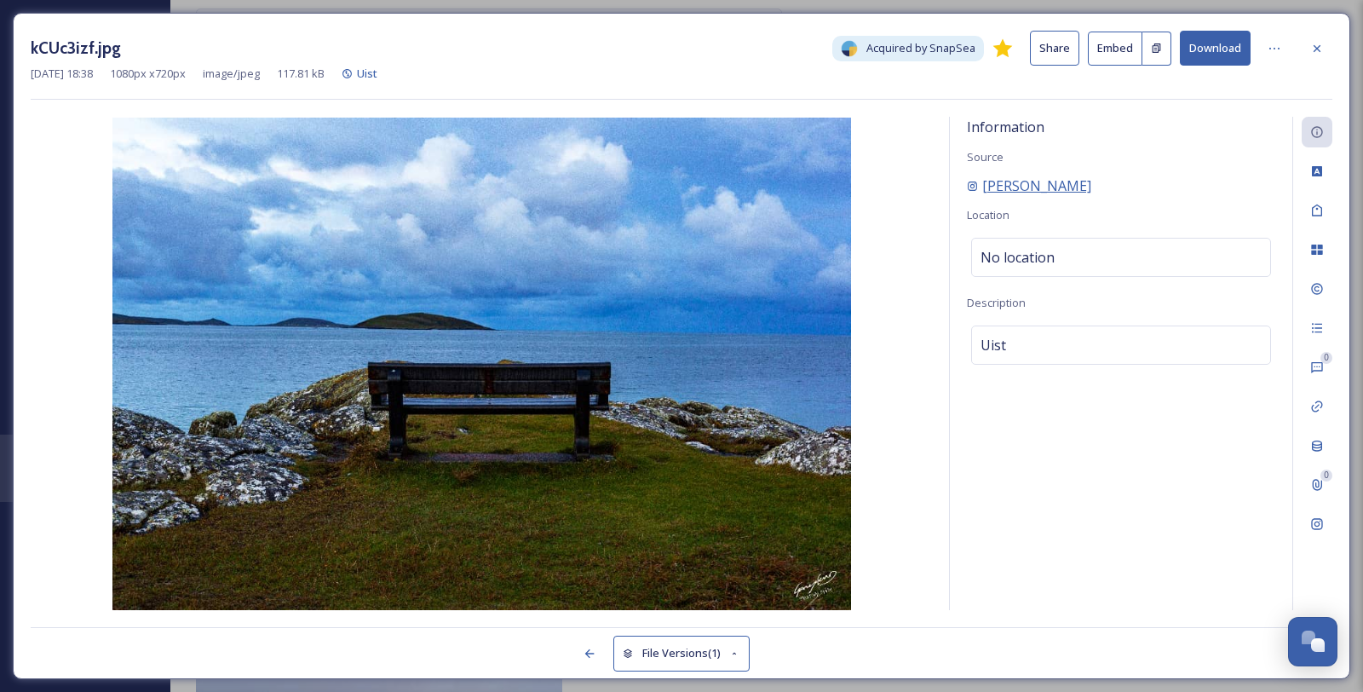
drag, startPoint x: 1154, startPoint y: 204, endPoint x: 984, endPoint y: 212, distance: 169.8
click at [984, 196] on div "[PERSON_NAME]" at bounding box center [1121, 186] width 308 height 20
copy span "[PERSON_NAME]"
click at [1322, 43] on icon at bounding box center [1317, 49] width 14 height 14
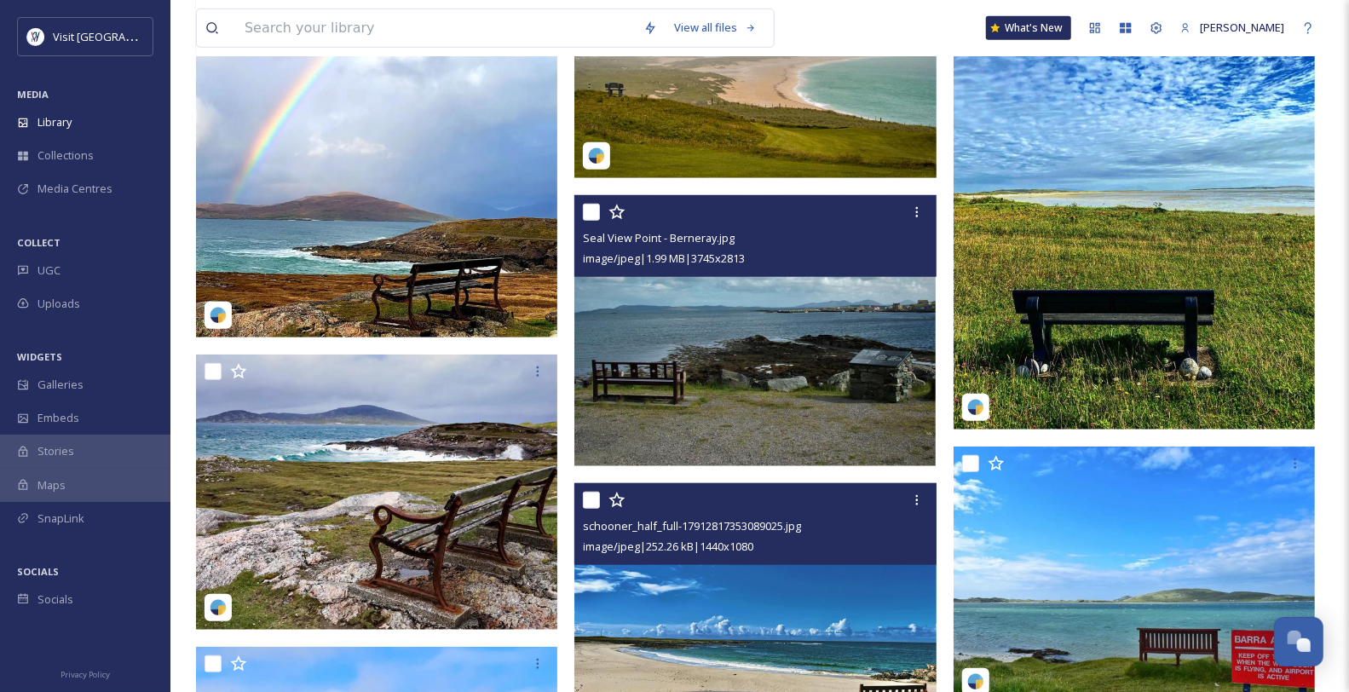
scroll to position [618, 0]
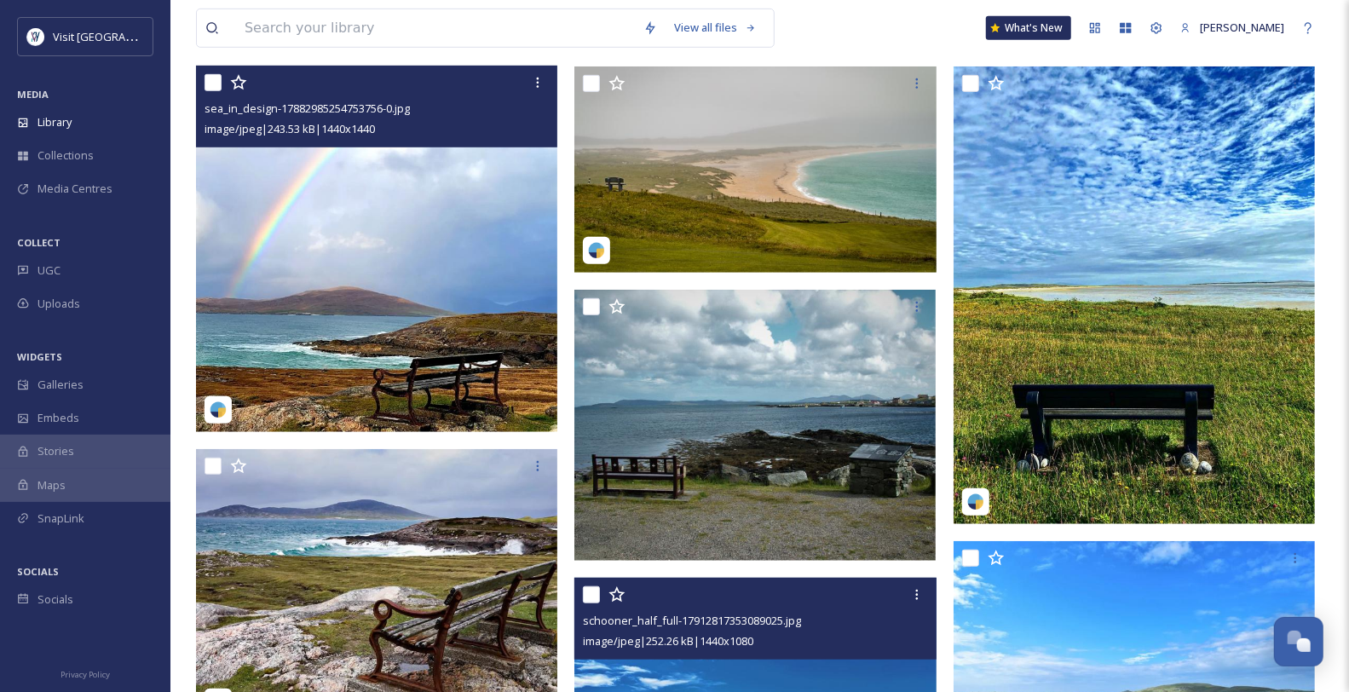
click at [430, 339] on img at bounding box center [379, 249] width 366 height 366
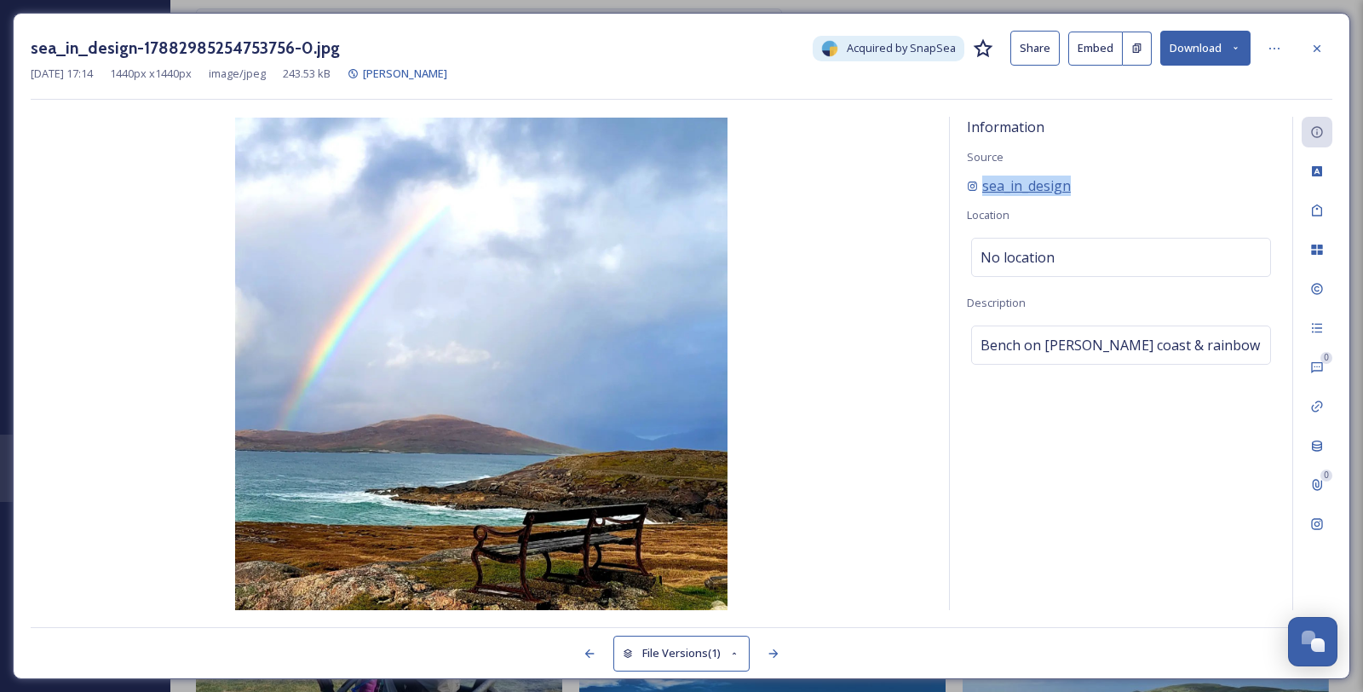
drag, startPoint x: 1093, startPoint y: 210, endPoint x: 977, endPoint y: 215, distance: 116.0
click at [977, 196] on div "sea_in_design" at bounding box center [1121, 186] width 308 height 20
copy span "sea_in_design"
click at [1270, 51] on icon at bounding box center [1275, 49] width 14 height 14
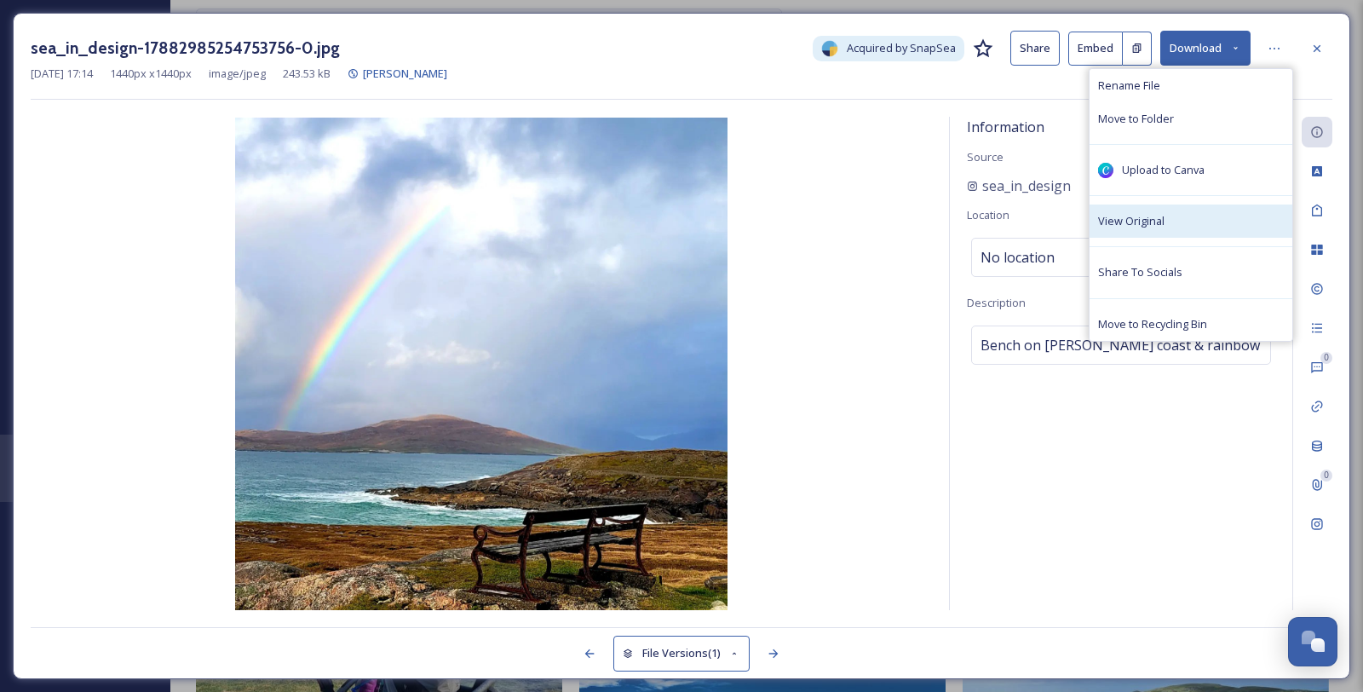
click at [1194, 238] on div "View Original" at bounding box center [1191, 220] width 203 height 33
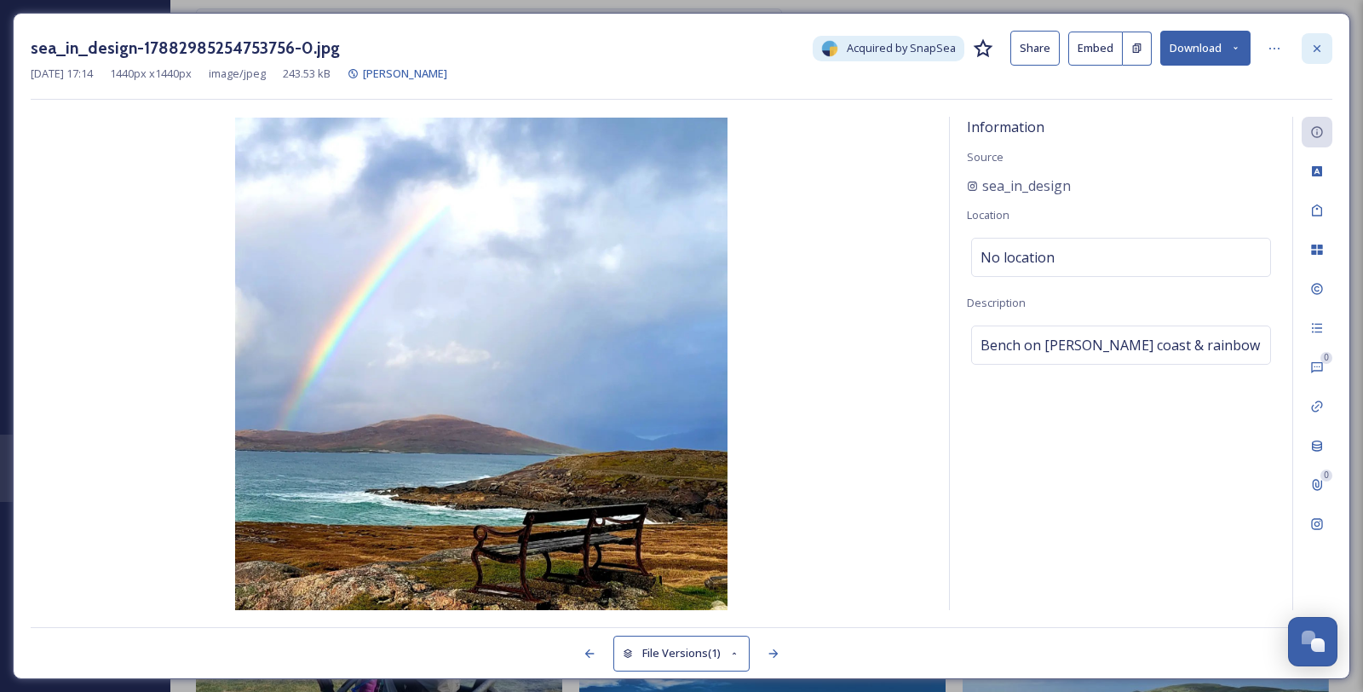
click at [1313, 43] on icon at bounding box center [1317, 49] width 14 height 14
